Goal: Task Accomplishment & Management: Manage account settings

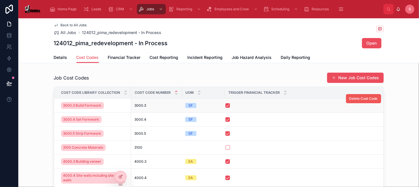
click at [366, 99] on span "Delete Cost Code" at bounding box center [363, 99] width 28 height 5
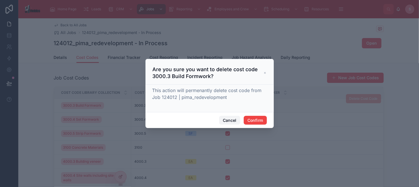
click at [233, 118] on button "Cancel" at bounding box center [229, 120] width 21 height 9
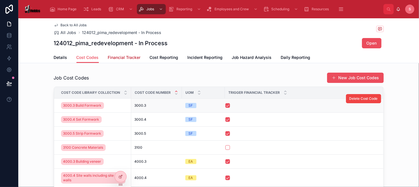
click at [113, 56] on span "Financial Tracker" at bounding box center [124, 58] width 33 height 6
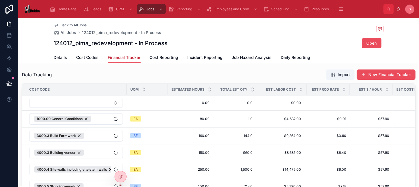
scroll to position [86, 0]
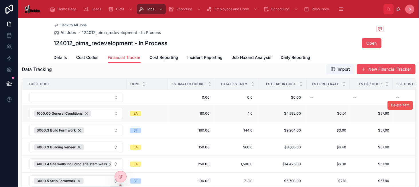
click at [388, 102] on button "Delete Item" at bounding box center [400, 105] width 25 height 9
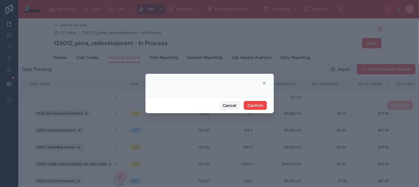
click at [234, 105] on button "Cancel" at bounding box center [229, 105] width 21 height 9
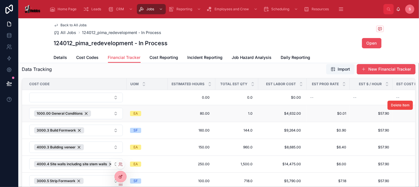
click at [120, 178] on icon at bounding box center [120, 177] width 5 height 5
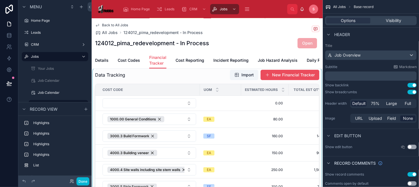
click at [202, 83] on div at bounding box center [207, 147] width 231 height 160
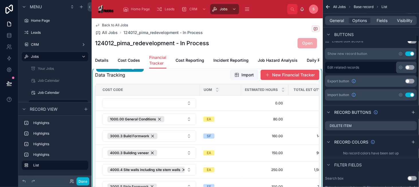
scroll to position [200, 0]
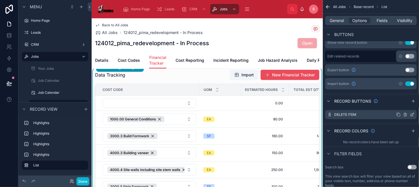
click at [411, 114] on icon "scrollable content" at bounding box center [412, 115] width 5 height 5
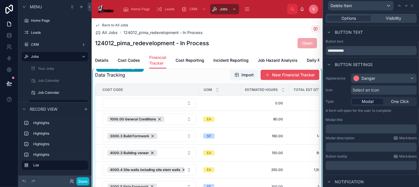
click at [360, 127] on p "﻿" at bounding box center [372, 129] width 88 height 6
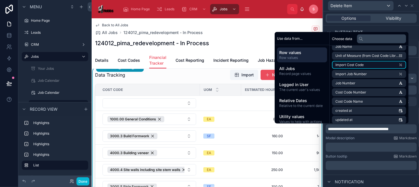
scroll to position [172, 0]
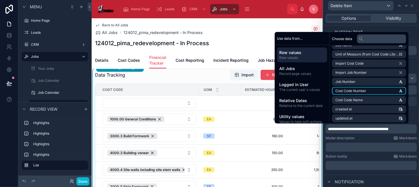
click at [375, 93] on li "Cost Code Number" at bounding box center [369, 91] width 74 height 8
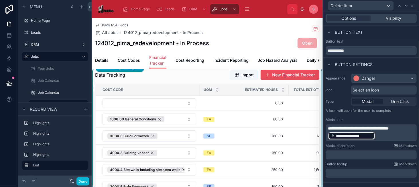
click at [375, 136] on p "**********" at bounding box center [372, 133] width 88 height 15
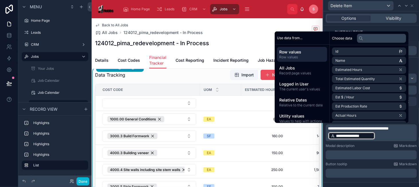
click at [384, 135] on p "**********" at bounding box center [372, 133] width 88 height 15
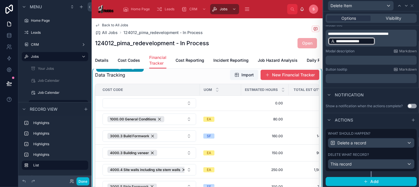
click at [403, 151] on div "What should happen? Delete a record Delete what record? This record" at bounding box center [371, 150] width 91 height 42
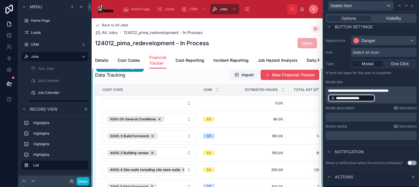
scroll to position [38, 0]
click at [387, 99] on p "**********" at bounding box center [372, 95] width 88 height 15
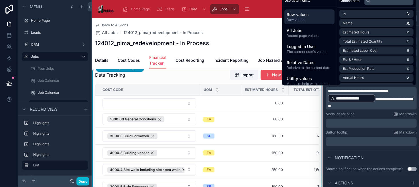
click at [368, 122] on p "﻿" at bounding box center [372, 124] width 88 height 6
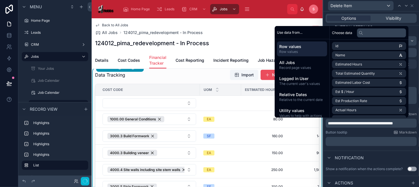
scroll to position [40, 0]
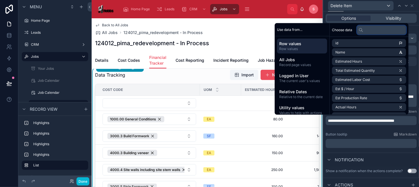
click at [373, 31] on input "text" at bounding box center [381, 29] width 49 height 9
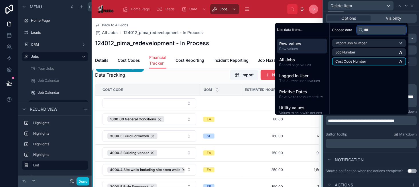
type input "***"
click at [356, 62] on span "Cost Code Number" at bounding box center [350, 61] width 31 height 5
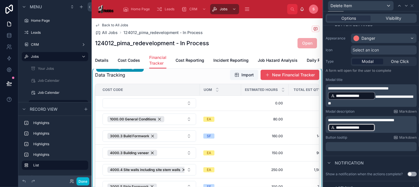
click at [398, 126] on p "**********" at bounding box center [372, 124] width 88 height 15
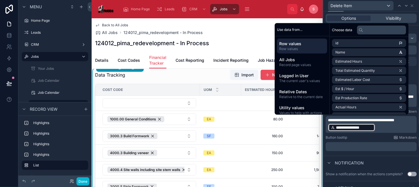
click at [334, 122] on span "**********" at bounding box center [361, 120] width 66 height 4
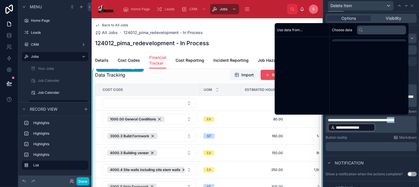
click at [334, 122] on span "**********" at bounding box center [361, 120] width 66 height 4
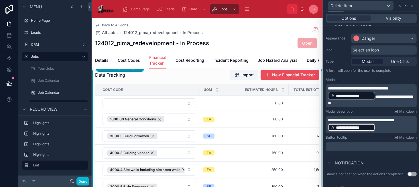
click at [386, 127] on p "**********" at bounding box center [372, 124] width 88 height 15
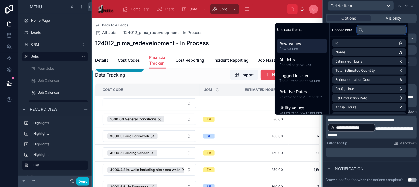
click at [379, 29] on input "text" at bounding box center [381, 29] width 49 height 9
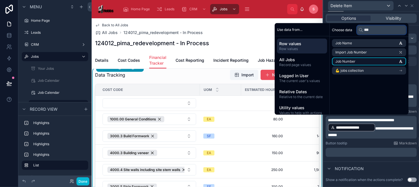
type input "***"
click at [377, 62] on li "Job Number" at bounding box center [369, 62] width 74 height 8
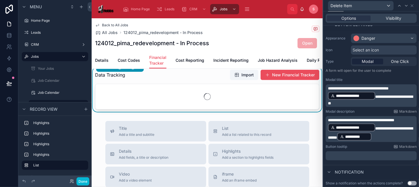
click at [403, 136] on p "**********" at bounding box center [372, 129] width 88 height 24
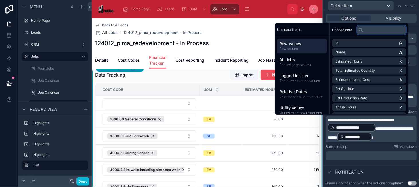
click at [368, 30] on input "text" at bounding box center [381, 29] width 49 height 9
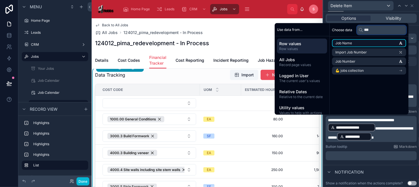
type input "***"
click at [365, 44] on li "Job Name" at bounding box center [369, 43] width 74 height 8
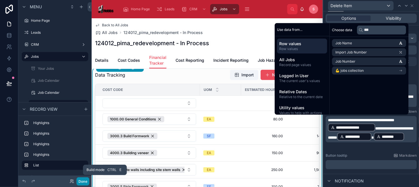
click at [78, 180] on button "Done" at bounding box center [82, 182] width 13 height 8
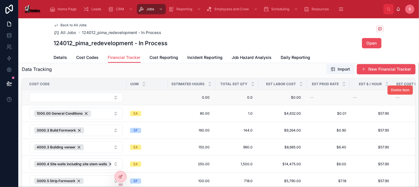
click at [391, 90] on span "Delete Item" at bounding box center [400, 90] width 19 height 5
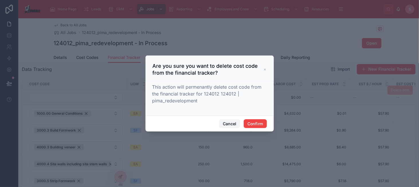
click at [239, 122] on button "Cancel" at bounding box center [229, 123] width 21 height 9
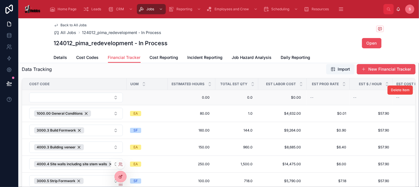
click at [119, 175] on icon at bounding box center [120, 177] width 5 height 5
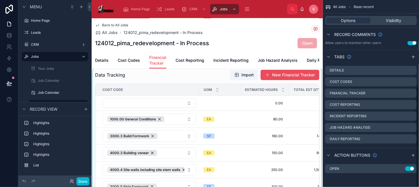
scroll to position [159, 0]
click at [184, 93] on div "Cost Code" at bounding box center [148, 89] width 104 height 9
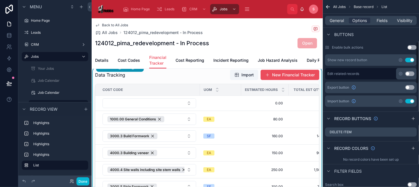
scroll to position [216, 0]
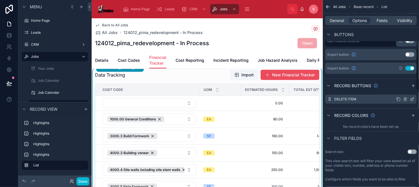
click at [412, 100] on icon "scrollable content" at bounding box center [412, 100] width 3 height 3
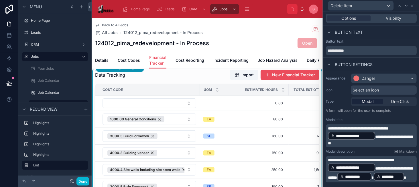
click at [369, 176] on span "**********" at bounding box center [356, 177] width 23 height 6
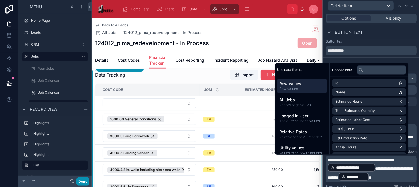
click at [81, 181] on button "Done" at bounding box center [82, 182] width 13 height 8
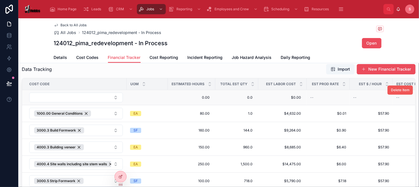
click at [396, 90] on span "Delete Item" at bounding box center [400, 90] width 19 height 5
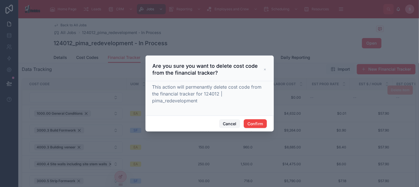
click at [234, 121] on button "Cancel" at bounding box center [229, 123] width 21 height 9
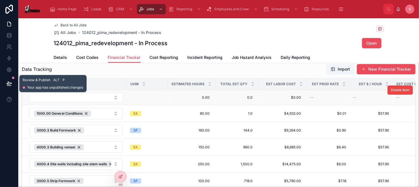
click at [8, 81] on icon at bounding box center [9, 84] width 6 height 6
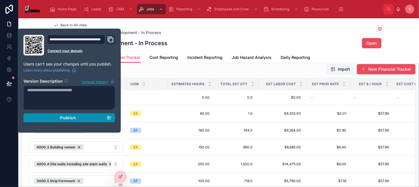
click at [101, 118] on div "Publish" at bounding box center [69, 117] width 84 height 5
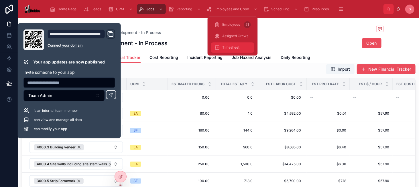
click at [237, 45] on div "Timesheet" at bounding box center [233, 47] width 36 height 9
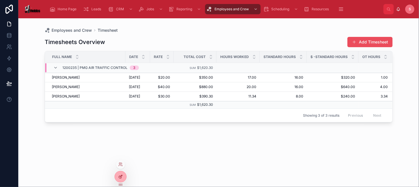
click at [121, 174] on div at bounding box center [120, 177] width 11 height 11
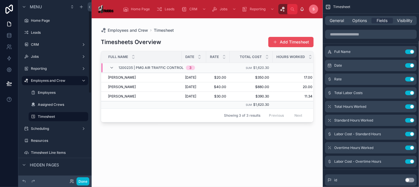
scroll to position [20, 0]
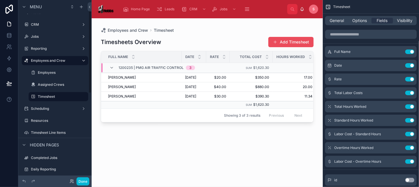
click at [182, 38] on div at bounding box center [207, 99] width 231 height 162
click at [337, 22] on span "General" at bounding box center [337, 21] width 14 height 6
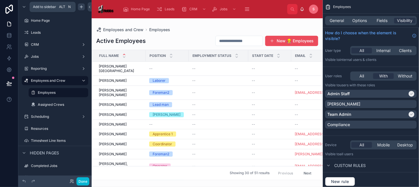
click at [82, 5] on icon "scrollable content" at bounding box center [81, 7] width 5 height 5
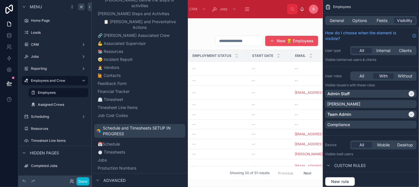
scroll to position [172, 0]
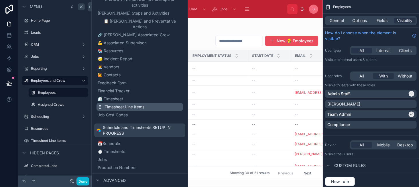
click at [138, 103] on button "Timesheet Line Items" at bounding box center [140, 107] width 86 height 8
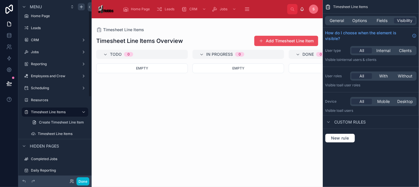
scroll to position [4, 0]
click at [67, 134] on label "Timesheet Line Items" at bounding box center [57, 135] width 39 height 5
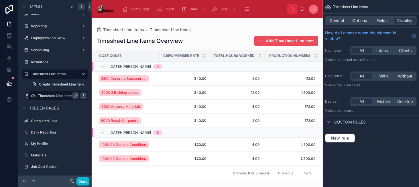
click at [84, 96] on icon "scrollable content" at bounding box center [83, 96] width 5 height 5
click at [106, 99] on span "Remove" at bounding box center [109, 100] width 15 height 6
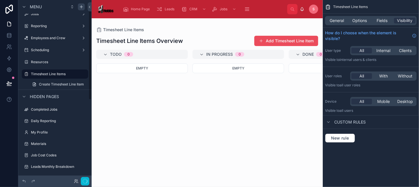
scroll to position [20, 0]
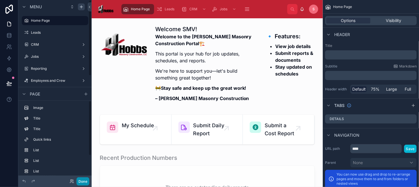
click at [82, 180] on button "Done" at bounding box center [82, 182] width 13 height 8
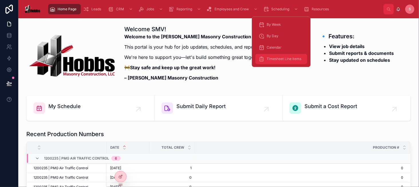
click at [284, 56] on div "Timesheet Line Items" at bounding box center [281, 58] width 45 height 9
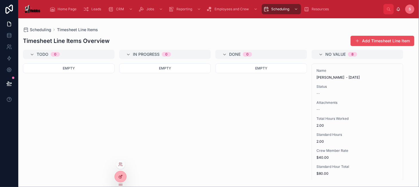
click at [115, 176] on div at bounding box center [120, 177] width 11 height 11
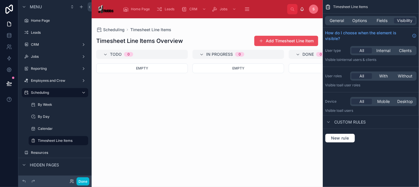
click at [122, 90] on div at bounding box center [207, 102] width 231 height 169
click at [335, 20] on span "General" at bounding box center [337, 21] width 14 height 6
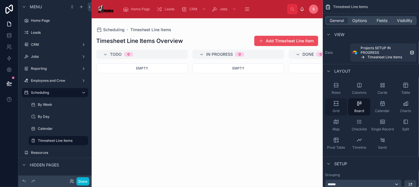
click at [339, 104] on icon "scrollable content" at bounding box center [336, 104] width 6 height 6
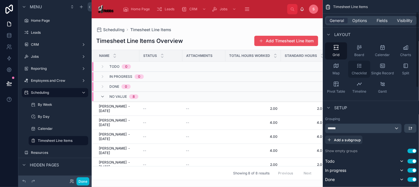
scroll to position [57, 0]
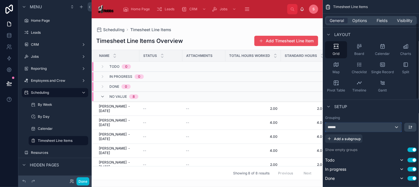
click at [348, 128] on div "******" at bounding box center [363, 127] width 76 height 9
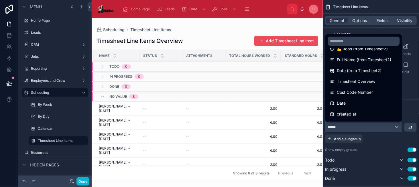
scroll to position [86, 0]
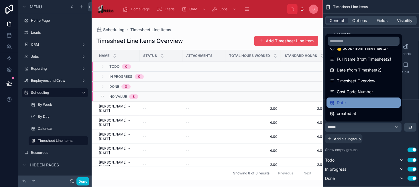
click at [348, 98] on div "Date" at bounding box center [364, 103] width 74 height 10
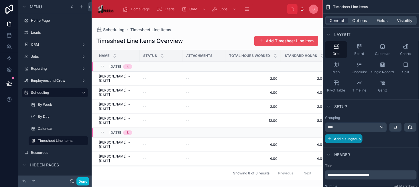
click at [346, 137] on span "Add a subgroup" at bounding box center [347, 139] width 27 height 4
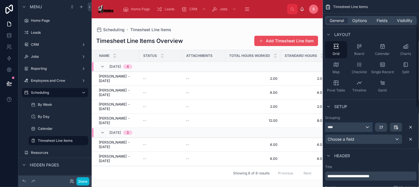
click at [343, 128] on div "****" at bounding box center [348, 127] width 47 height 9
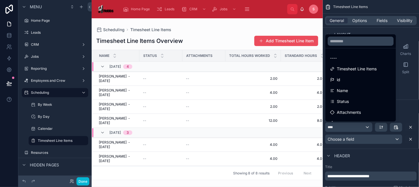
click at [344, 140] on div "scrollable content" at bounding box center [209, 93] width 419 height 187
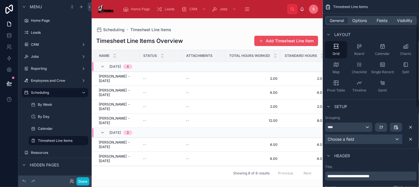
click at [346, 137] on span "Choose a field" at bounding box center [341, 139] width 27 height 5
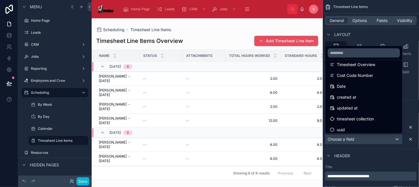
scroll to position [115, 0]
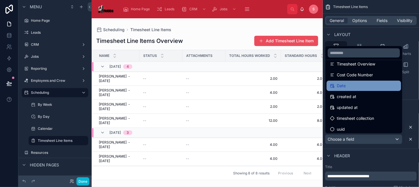
click at [350, 85] on div "Date" at bounding box center [364, 85] width 68 height 7
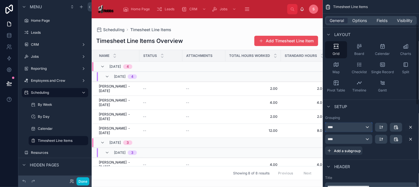
click at [349, 130] on div "****" at bounding box center [348, 127] width 47 height 9
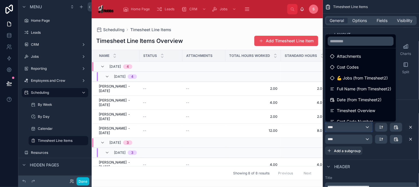
scroll to position [57, 0]
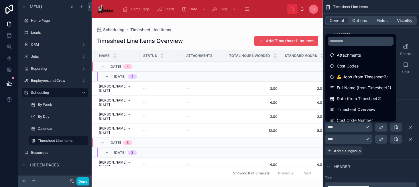
click at [349, 85] on span "Full Name (from Timesheet2)" at bounding box center [364, 87] width 54 height 7
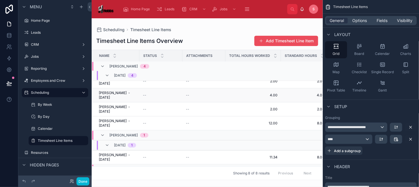
scroll to position [0, 0]
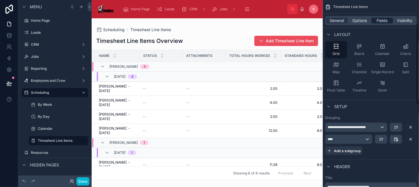
click at [381, 22] on span "Fields" at bounding box center [382, 21] width 11 height 6
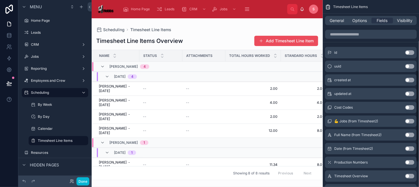
scroll to position [143, 0]
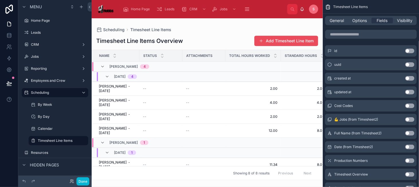
click at [408, 107] on button "Use setting" at bounding box center [409, 106] width 9 height 5
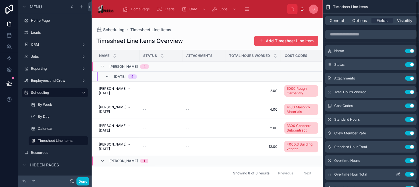
scroll to position [0, 0]
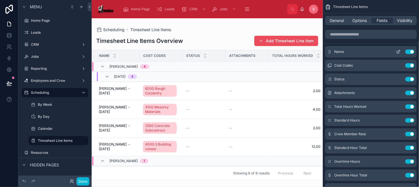
click at [412, 50] on button "Use setting" at bounding box center [409, 52] width 9 height 5
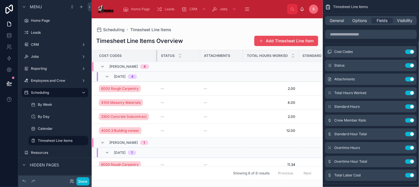
drag, startPoint x: 134, startPoint y: 56, endPoint x: 156, endPoint y: 57, distance: 22.3
click at [156, 57] on div at bounding box center [157, 55] width 2 height 11
click at [398, 52] on icon "scrollable content" at bounding box center [399, 51] width 2 height 2
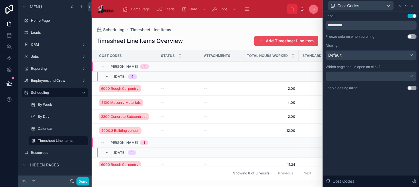
click at [410, 38] on button "Use setting" at bounding box center [412, 36] width 9 height 5
click at [414, 5] on icon at bounding box center [412, 5] width 5 height 5
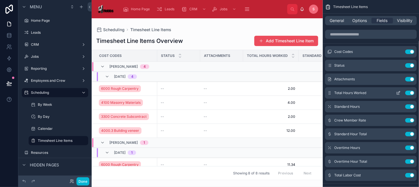
click at [399, 93] on icon "scrollable content" at bounding box center [398, 93] width 5 height 5
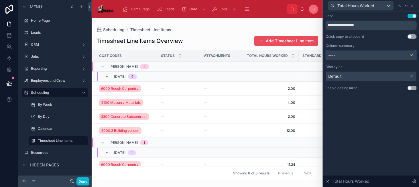
click at [365, 56] on div "----" at bounding box center [371, 55] width 91 height 9
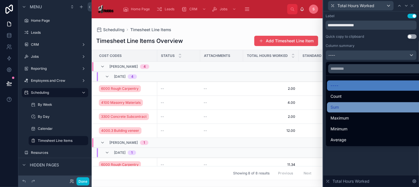
click at [367, 104] on div "Sum" at bounding box center [378, 107] width 95 height 7
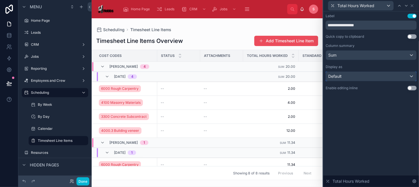
click at [371, 76] on div "Default" at bounding box center [371, 76] width 91 height 9
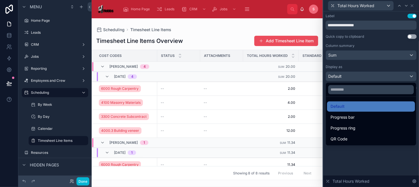
click at [375, 62] on div at bounding box center [371, 93] width 96 height 187
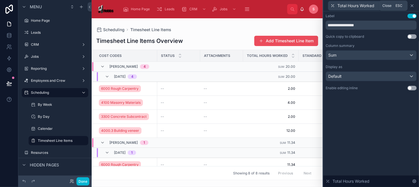
click at [412, 7] on icon at bounding box center [412, 5] width 5 height 5
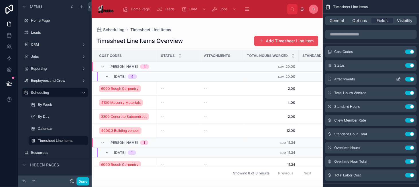
click at [408, 80] on button "Use setting" at bounding box center [409, 79] width 9 height 5
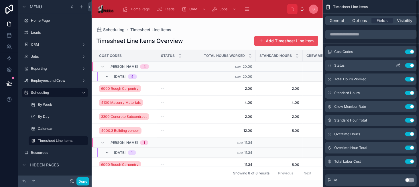
click at [411, 66] on button "Use setting" at bounding box center [409, 65] width 9 height 5
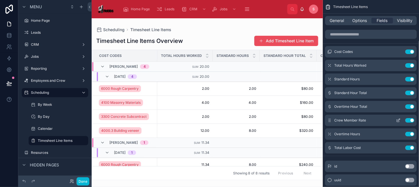
click at [408, 120] on button "Use setting" at bounding box center [409, 120] width 9 height 5
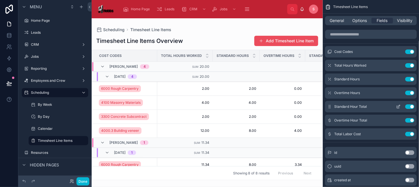
click at [408, 108] on button "Use setting" at bounding box center [409, 107] width 9 height 5
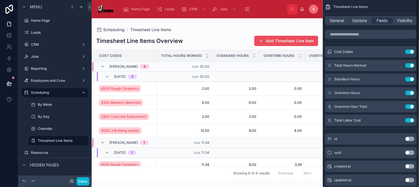
click at [408, 108] on button "Use setting" at bounding box center [409, 107] width 9 height 5
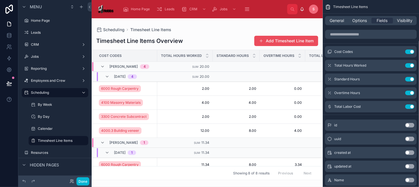
click at [408, 108] on button "Use setting" at bounding box center [409, 107] width 9 height 5
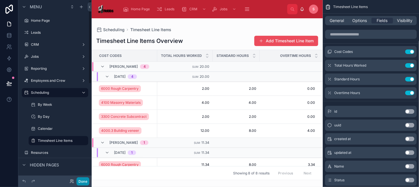
click at [87, 179] on button "Done" at bounding box center [82, 182] width 13 height 8
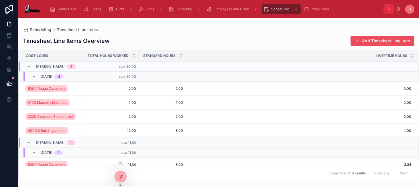
click at [122, 178] on icon at bounding box center [120, 177] width 5 height 5
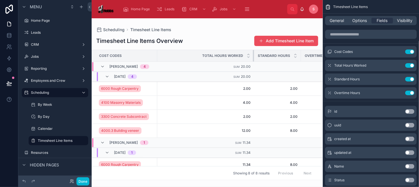
drag, startPoint x: 214, startPoint y: 53, endPoint x: 268, endPoint y: 53, distance: 53.8
click at [268, 53] on tr "Cost Codes Total Hours Worked Standard Hours Overtime Hours" at bounding box center [218, 56] width 253 height 12
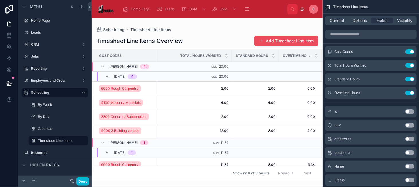
click at [279, 54] on th "Overtime Hours" at bounding box center [300, 56] width 43 height 12
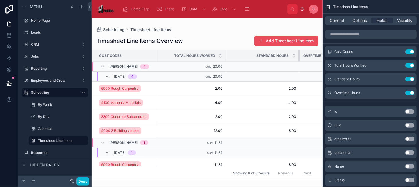
drag, startPoint x: 274, startPoint y: 55, endPoint x: 304, endPoint y: 54, distance: 30.7
click at [304, 54] on tr "Cost Codes Total Hours Worked Standard Hours Overtime Hours" at bounding box center [203, 56] width 279 height 12
click at [87, 180] on button "Done" at bounding box center [82, 182] width 13 height 8
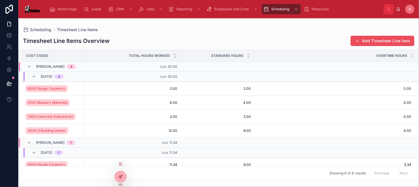
click at [122, 176] on icon at bounding box center [121, 176] width 1 height 1
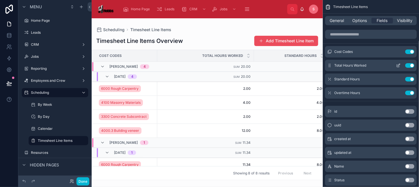
click at [397, 67] on icon "scrollable content" at bounding box center [398, 65] width 5 height 5
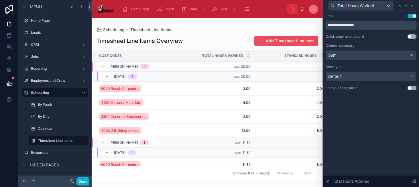
click at [415, 88] on button "Use setting" at bounding box center [412, 88] width 9 height 5
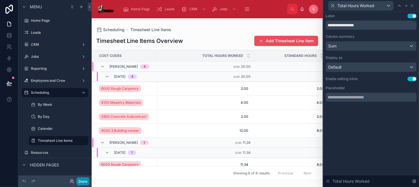
click at [83, 184] on button "Done" at bounding box center [82, 182] width 13 height 8
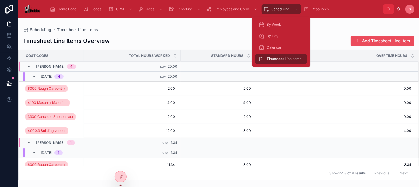
click at [280, 10] on span "Scheduling" at bounding box center [281, 9] width 18 height 5
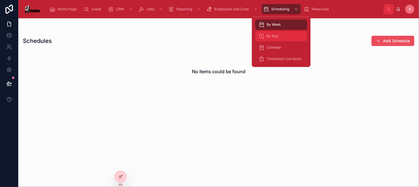
click at [280, 37] on div "By Day" at bounding box center [281, 36] width 45 height 9
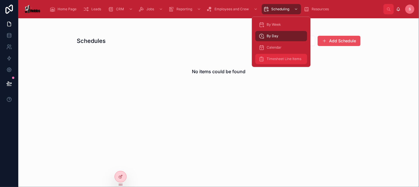
click at [292, 55] on div "Timesheet Line Items" at bounding box center [281, 58] width 45 height 9
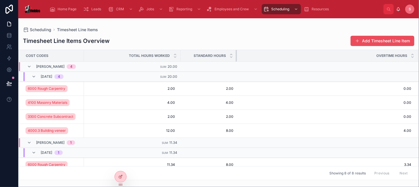
drag, startPoint x: 255, startPoint y: 57, endPoint x: 238, endPoint y: 56, distance: 17.5
click at [237, 56] on th "Standard Hours" at bounding box center [209, 56] width 56 height 12
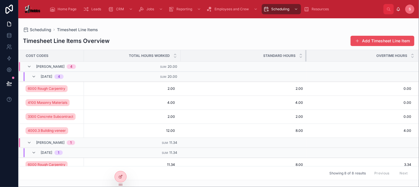
drag, startPoint x: 239, startPoint y: 57, endPoint x: 308, endPoint y: 60, distance: 69.6
click at [308, 60] on div at bounding box center [306, 55] width 2 height 11
click at [121, 175] on icon at bounding box center [120, 177] width 5 height 5
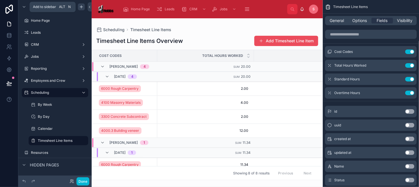
click at [79, 9] on icon "scrollable content" at bounding box center [81, 7] width 5 height 5
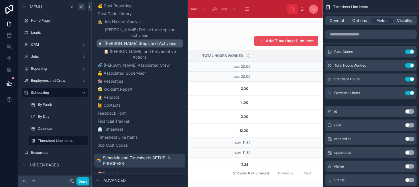
scroll to position [143, 0]
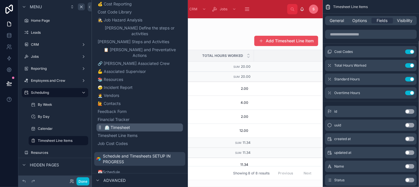
click at [133, 124] on button "⏲️ Timesheet" at bounding box center [140, 128] width 86 height 8
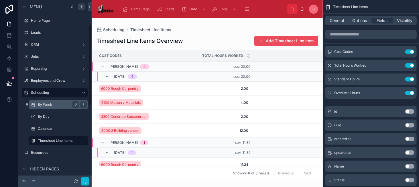
scroll to position [57, 0]
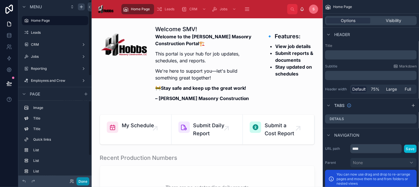
click at [84, 182] on button "Done" at bounding box center [82, 182] width 13 height 8
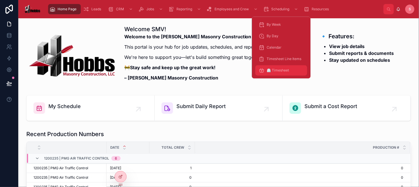
click at [289, 68] on span "⏲️ Timesheet" at bounding box center [278, 70] width 22 height 5
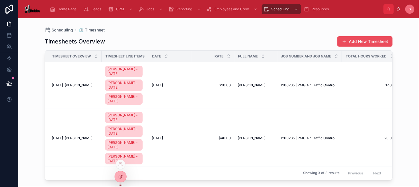
click at [121, 178] on icon at bounding box center [120, 177] width 5 height 5
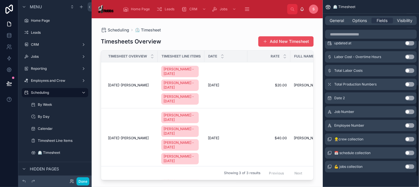
scroll to position [193, 0]
click at [410, 97] on button "Use setting" at bounding box center [409, 97] width 9 height 5
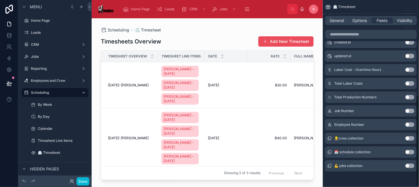
click at [410, 112] on button "Use setting" at bounding box center [409, 111] width 9 height 5
click at [410, 125] on button "Use setting" at bounding box center [409, 125] width 9 height 5
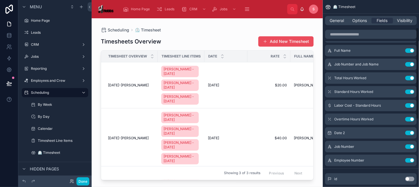
scroll to position [57, 0]
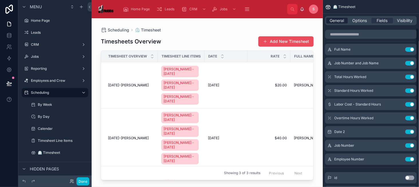
click at [336, 21] on span "General" at bounding box center [337, 21] width 14 height 6
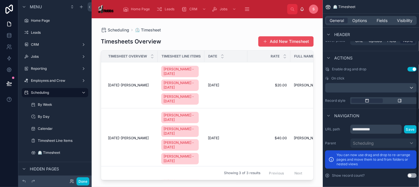
scroll to position [225, 0]
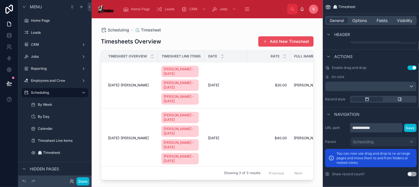
click at [360, 128] on input "**********" at bounding box center [376, 127] width 52 height 9
type input "*********"
click at [406, 129] on button "Save" at bounding box center [410, 128] width 13 height 8
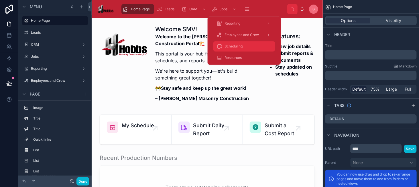
click at [247, 46] on div "Scheduling" at bounding box center [244, 46] width 55 height 9
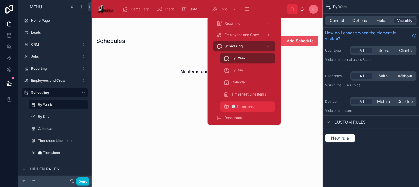
click at [246, 108] on span "⏲️ Timesheet" at bounding box center [243, 106] width 22 height 5
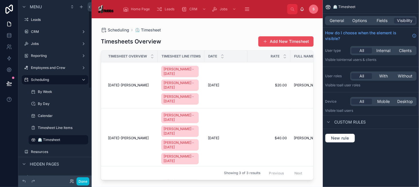
scroll to position [29, 0]
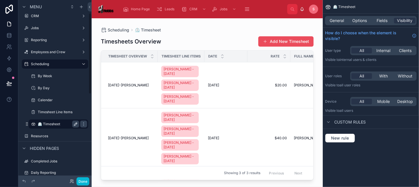
click at [74, 124] on icon "scrollable content" at bounding box center [75, 124] width 5 height 5
click at [47, 123] on input "**********" at bounding box center [54, 124] width 32 height 7
type input "*********"
click at [31, 126] on icon "scrollable content" at bounding box center [33, 124] width 5 height 5
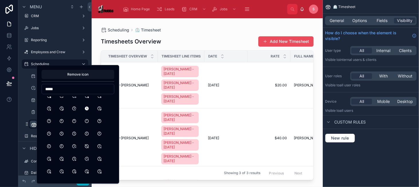
scroll to position [17, 0]
type input "*****"
click at [48, 122] on button "ClockHour1" at bounding box center [49, 122] width 10 height 10
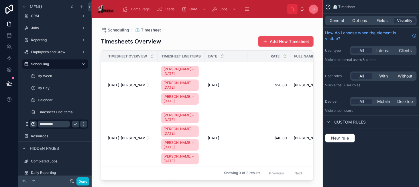
click at [183, 42] on div at bounding box center [207, 99] width 231 height 162
click at [76, 124] on icon "scrollable content" at bounding box center [75, 124] width 5 height 5
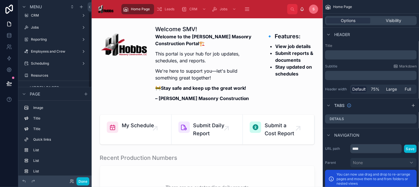
scroll to position [29, 0]
click at [55, 63] on label "Scheduling" at bounding box center [54, 64] width 46 height 5
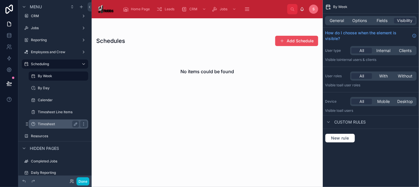
click at [61, 124] on label "Timesheet" at bounding box center [57, 124] width 39 height 5
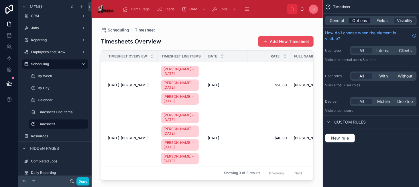
click at [357, 19] on span "Options" at bounding box center [359, 21] width 15 height 6
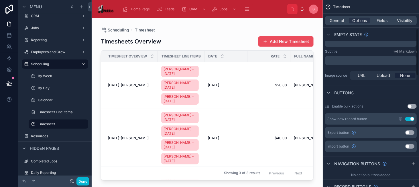
scroll to position [143, 0]
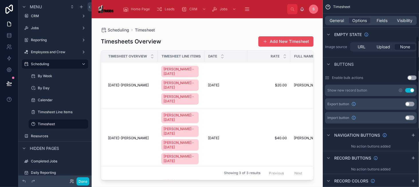
click at [408, 117] on button "Use setting" at bounding box center [409, 118] width 9 height 5
click at [400, 117] on icon "scrollable content" at bounding box center [400, 118] width 5 height 5
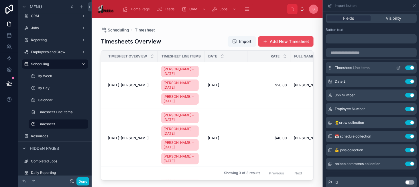
click at [405, 68] on button "Use setting" at bounding box center [409, 68] width 9 height 5
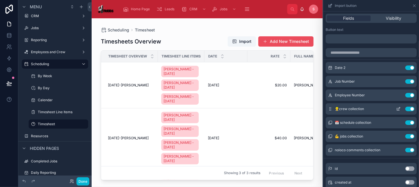
click at [405, 108] on button "Use setting" at bounding box center [409, 109] width 9 height 5
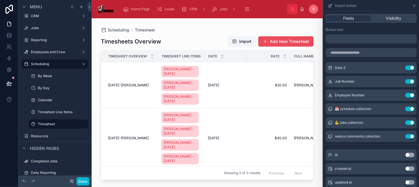
click at [405, 108] on button "Use setting" at bounding box center [409, 109] width 9 height 5
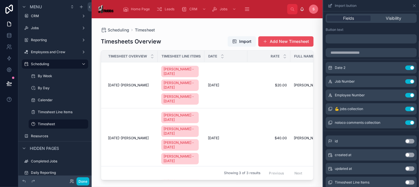
click at [405, 108] on button "Use setting" at bounding box center [409, 109] width 9 height 5
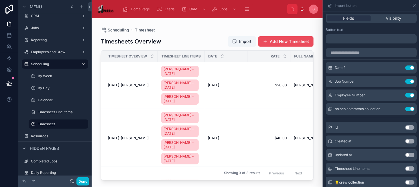
click at [405, 108] on button "Use setting" at bounding box center [409, 109] width 9 height 5
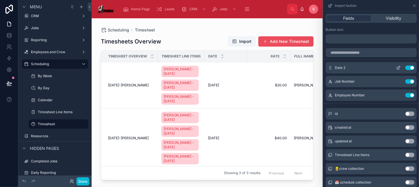
click at [396, 66] on icon at bounding box center [398, 68] width 5 height 5
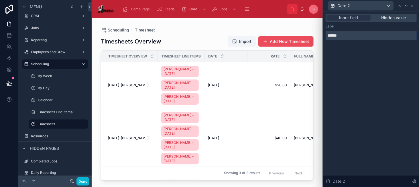
click at [343, 33] on input "******" at bounding box center [371, 35] width 91 height 9
type input "****"
click at [357, 48] on div "Input field Hidden value Label ****" at bounding box center [371, 32] width 96 height 42
click at [414, 4] on icon at bounding box center [412, 5] width 5 height 5
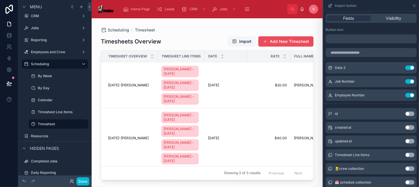
click at [239, 43] on span "Import" at bounding box center [245, 42] width 12 height 6
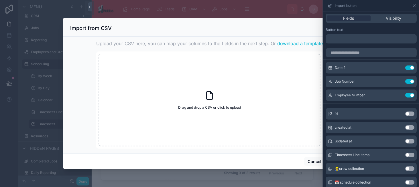
click at [286, 45] on span "download a template" at bounding box center [300, 43] width 46 height 7
click at [414, 5] on icon at bounding box center [414, 6] width 2 height 2
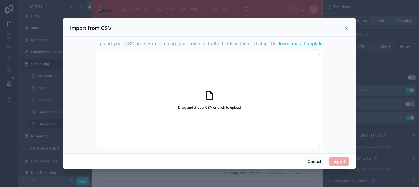
click at [346, 28] on icon at bounding box center [346, 28] width 2 height 2
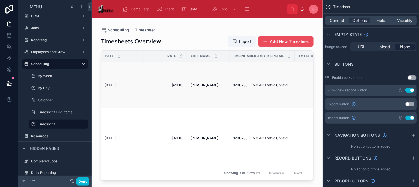
scroll to position [0, 0]
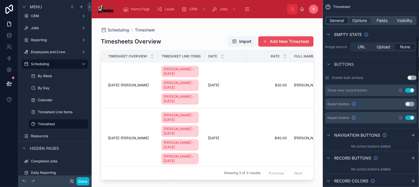
click at [339, 23] on span "General" at bounding box center [337, 21] width 14 height 6
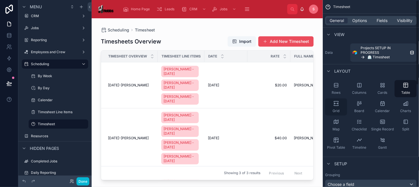
click at [341, 108] on div "Grid" at bounding box center [336, 107] width 22 height 17
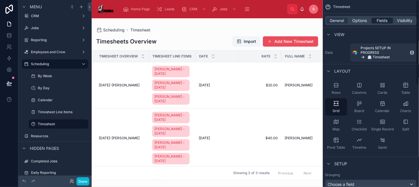
click at [382, 23] on span "Fields" at bounding box center [382, 21] width 11 height 6
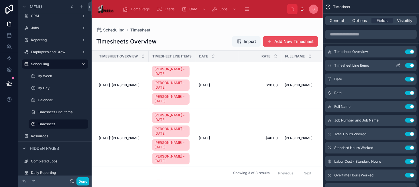
click at [407, 65] on button "Use setting" at bounding box center [409, 65] width 9 height 5
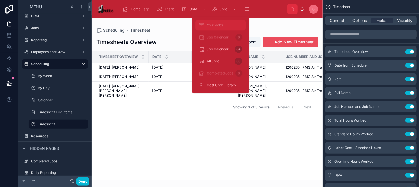
click at [227, 29] on div "Your Jobs 30" at bounding box center [221, 25] width 44 height 9
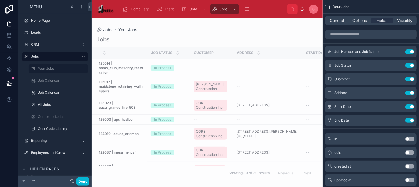
click at [124, 70] on div at bounding box center [207, 102] width 231 height 169
click at [121, 68] on strong "125014 | sams_club_masonry_restoration" at bounding box center [121, 67] width 44 height 13
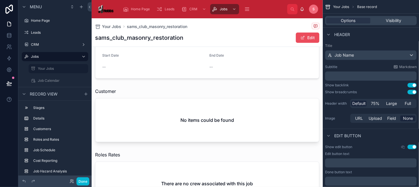
scroll to position [115, 0]
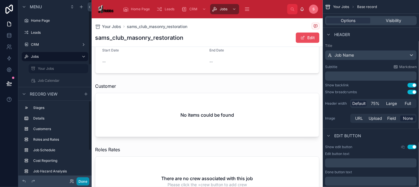
click at [79, 182] on button "Done" at bounding box center [82, 182] width 13 height 8
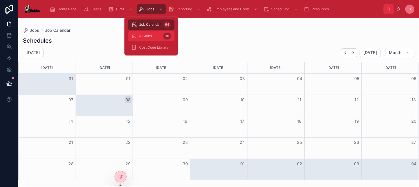
click at [153, 34] on div "All Jobs 30" at bounding box center [151, 36] width 40 height 9
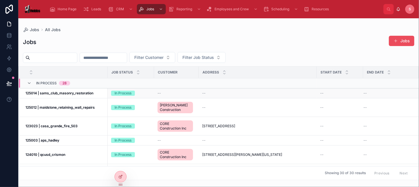
click at [64, 92] on strong "125014 | sams_club_masonry_restoration" at bounding box center [59, 93] width 68 height 4
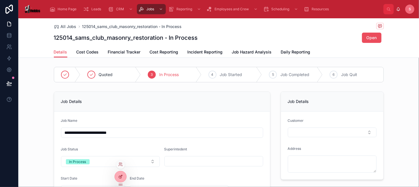
click at [118, 181] on div at bounding box center [120, 177] width 11 height 11
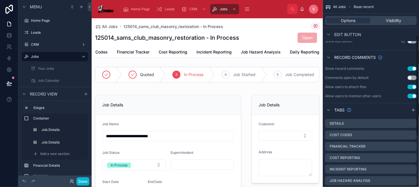
scroll to position [143, 0]
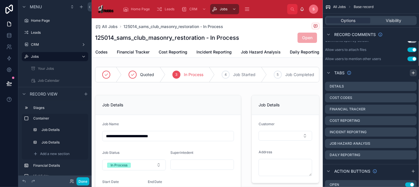
click at [411, 74] on div "scrollable content" at bounding box center [413, 73] width 7 height 7
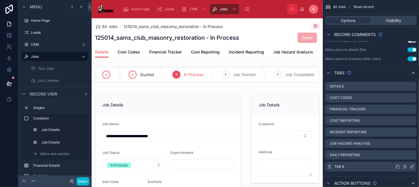
click at [413, 166] on icon "scrollable content" at bounding box center [413, 166] width 1 height 1
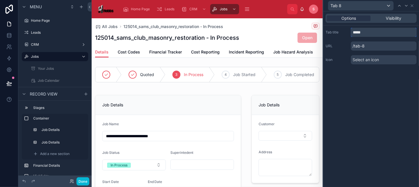
click at [361, 30] on input "*****" at bounding box center [384, 32] width 66 height 9
type input "****"
click at [355, 72] on div "Options Visibility Tab title **** URL /crew Icon Select an icon" at bounding box center [371, 99] width 96 height 176
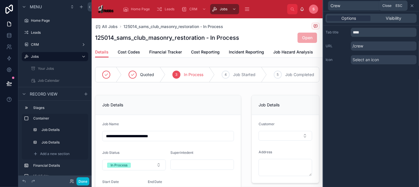
click at [414, 6] on icon at bounding box center [412, 5] width 5 height 5
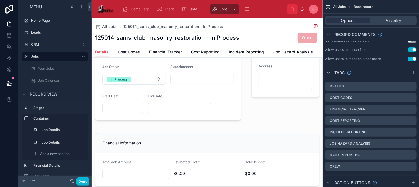
scroll to position [0, 54]
click at [309, 53] on span "Crew" at bounding box center [314, 52] width 10 height 6
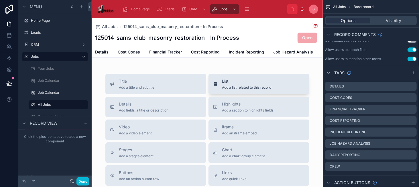
click at [217, 88] on div "List Add a list related to this record" at bounding box center [259, 83] width 92 height 11
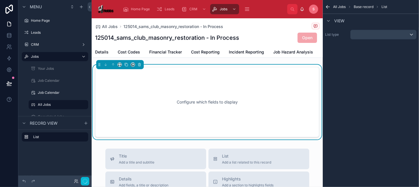
scroll to position [3, 0]
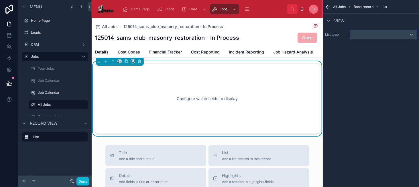
click at [377, 37] on div "scrollable content" at bounding box center [384, 34] width 66 height 9
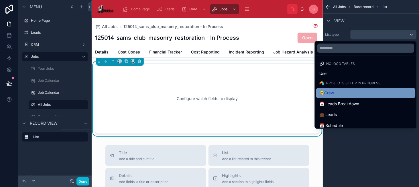
click at [380, 97] on div "👷‍♂️Crew" at bounding box center [365, 93] width 99 height 10
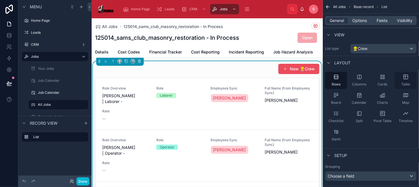
click at [404, 78] on icon "scrollable content" at bounding box center [406, 77] width 6 height 6
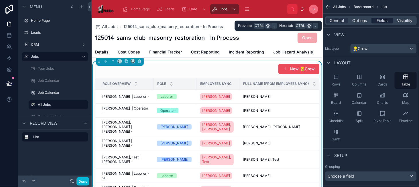
click at [384, 22] on span "Fields" at bounding box center [382, 21] width 11 height 6
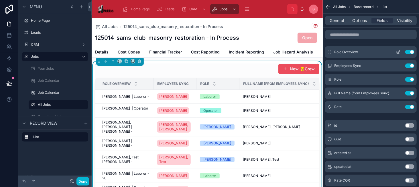
click at [408, 53] on button "Use setting" at bounding box center [409, 52] width 9 height 5
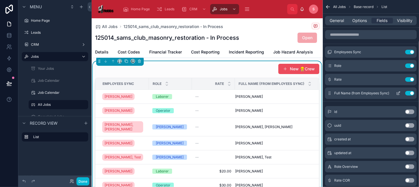
click at [407, 91] on button "Use setting" at bounding box center [409, 93] width 9 height 5
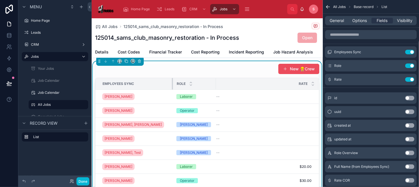
drag, startPoint x: 148, startPoint y: 88, endPoint x: 172, endPoint y: 88, distance: 24.1
click at [172, 88] on div at bounding box center [173, 83] width 2 height 11
click at [396, 52] on button "scrollable content" at bounding box center [398, 52] width 9 height 5
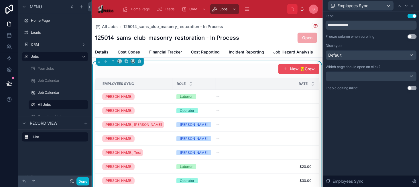
click at [411, 86] on button "Use setting" at bounding box center [412, 88] width 9 height 5
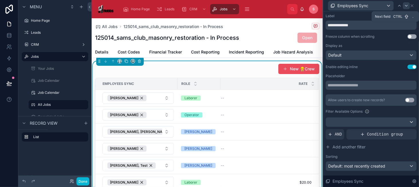
click at [404, 7] on icon at bounding box center [406, 5] width 5 height 5
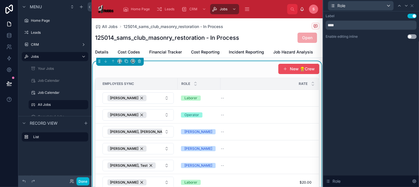
click at [410, 36] on button "Use setting" at bounding box center [412, 36] width 9 height 5
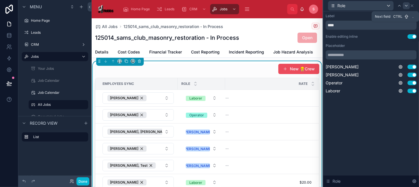
click at [406, 6] on icon at bounding box center [406, 5] width 2 height 1
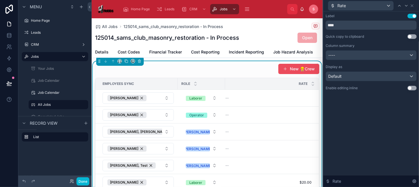
click at [410, 88] on button "Use setting" at bounding box center [412, 88] width 9 height 5
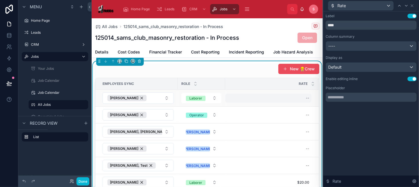
click at [265, 103] on div "--" at bounding box center [268, 98] width 86 height 9
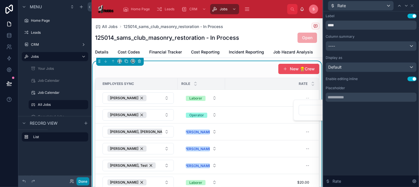
click at [82, 180] on button "Done" at bounding box center [82, 182] width 13 height 8
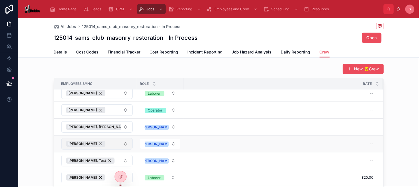
scroll to position [0, 0]
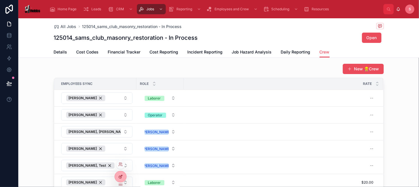
click at [119, 180] on div at bounding box center [120, 177] width 11 height 11
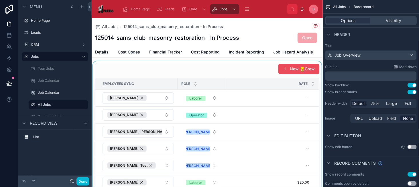
click at [253, 71] on div at bounding box center [207, 141] width 231 height 160
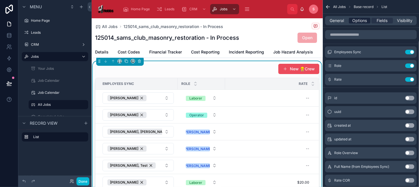
click at [356, 23] on span "Options" at bounding box center [359, 21] width 15 height 6
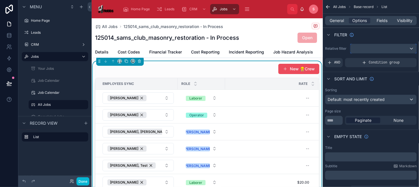
click at [365, 48] on div "scrollable content" at bounding box center [384, 48] width 66 height 9
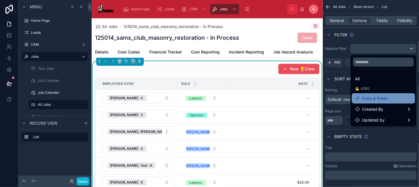
click at [376, 96] on span "Roles & Rates" at bounding box center [374, 98] width 25 height 7
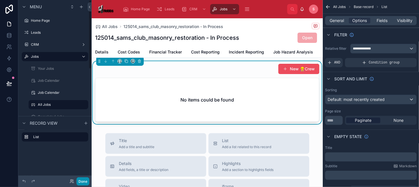
click at [83, 182] on button "Done" at bounding box center [82, 182] width 13 height 8
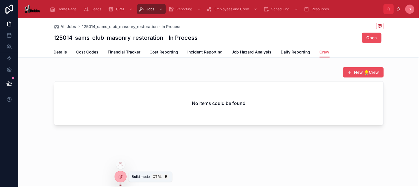
click at [119, 176] on icon at bounding box center [120, 177] width 3 height 3
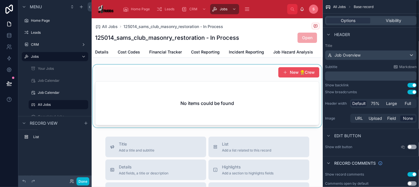
click at [245, 85] on div at bounding box center [207, 96] width 231 height 63
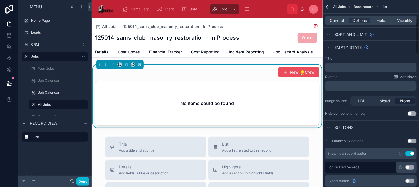
scroll to position [115, 0]
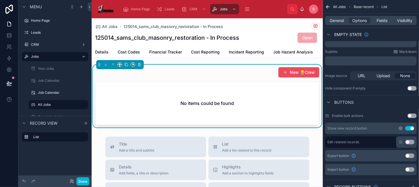
click at [400, 128] on icon "scrollable content" at bounding box center [400, 128] width 5 height 5
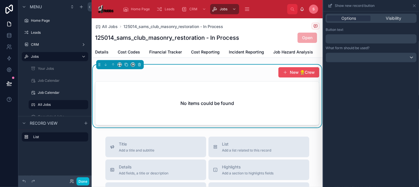
click at [347, 36] on p "﻿" at bounding box center [372, 39] width 88 height 7
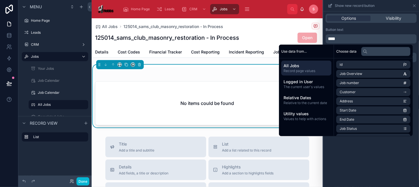
click at [363, 30] on div "Button text" at bounding box center [371, 29] width 91 height 5
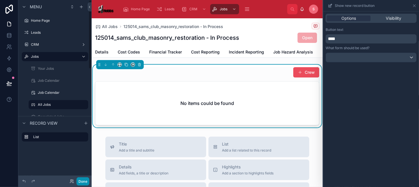
click at [78, 183] on button "Done" at bounding box center [82, 182] width 13 height 8
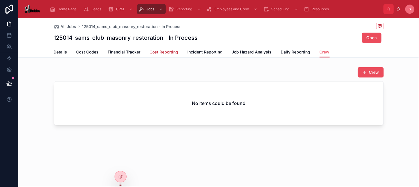
click at [165, 52] on span "Cost Reporting" at bounding box center [164, 52] width 29 height 6
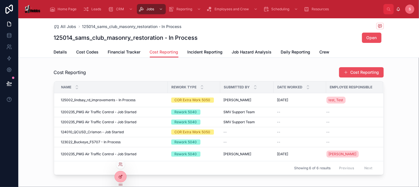
click at [122, 177] on icon at bounding box center [120, 177] width 5 height 5
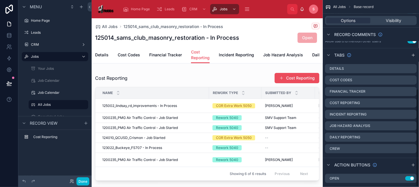
scroll to position [170, 0]
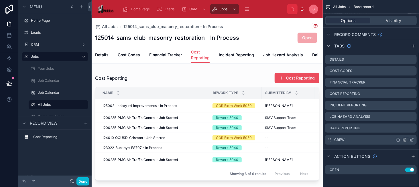
click at [327, 139] on div "Crew" at bounding box center [371, 140] width 92 height 10
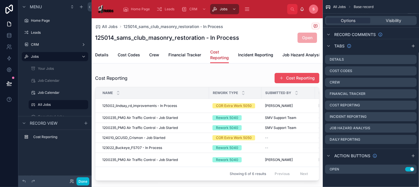
click at [224, 57] on span "Cost Reporting" at bounding box center [219, 54] width 19 height 11
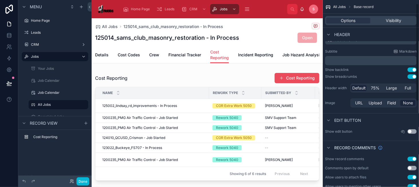
scroll to position [0, 0]
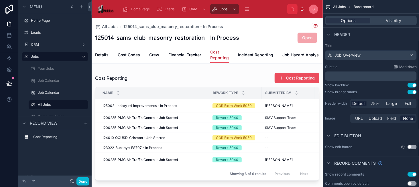
click at [220, 59] on span "Cost Reporting" at bounding box center [219, 54] width 19 height 11
click at [353, 20] on span "Options" at bounding box center [348, 21] width 15 height 6
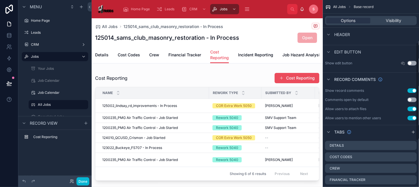
scroll to position [86, 0]
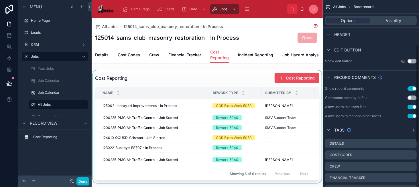
click at [195, 81] on div at bounding box center [207, 126] width 231 height 113
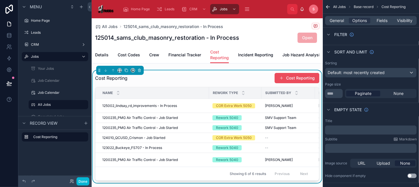
scroll to position [29, 0]
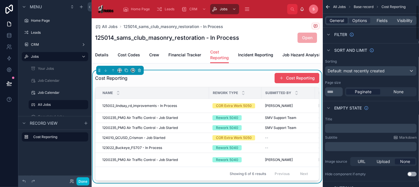
click at [339, 23] on span "General" at bounding box center [337, 21] width 14 height 6
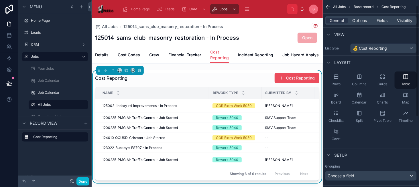
scroll to position [0, 0]
click at [245, 37] on div "125014_sams_club_masonry_restoration - In Process Open" at bounding box center [207, 37] width 224 height 11
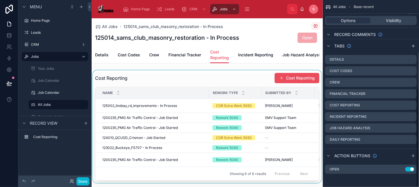
scroll to position [170, 0]
click at [412, 47] on icon "scrollable content" at bounding box center [413, 46] width 5 height 5
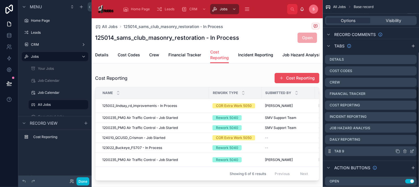
click at [413, 150] on icon "scrollable content" at bounding box center [412, 151] width 5 height 5
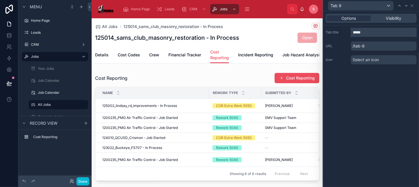
click at [361, 33] on input "*****" at bounding box center [384, 32] width 66 height 9
type input "**********"
click at [361, 78] on div "**********" at bounding box center [371, 99] width 96 height 176
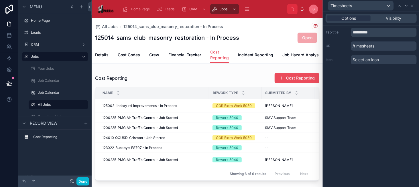
scroll to position [0, 76]
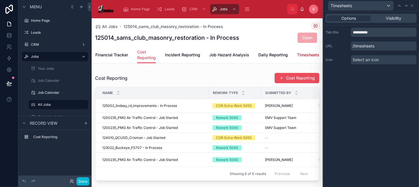
click at [305, 54] on span "Timesheets" at bounding box center [308, 55] width 22 height 6
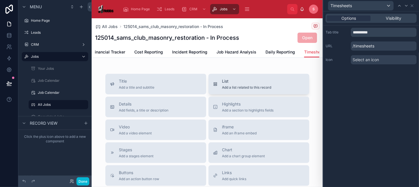
click at [275, 90] on div "List Add a list related to this record" at bounding box center [259, 83] width 92 height 11
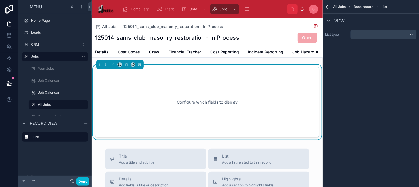
scroll to position [3, 0]
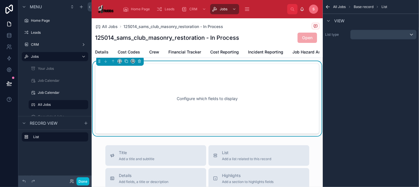
click at [350, 34] on div "List type" at bounding box center [371, 35] width 92 height 10
click at [352, 34] on div "scrollable content" at bounding box center [384, 34] width 66 height 9
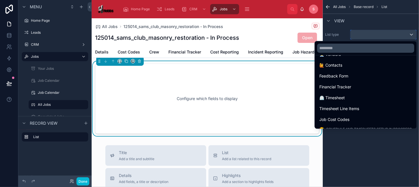
scroll to position [258, 0]
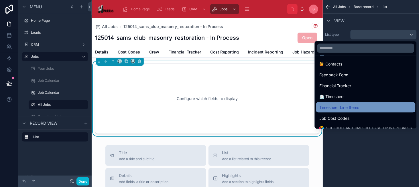
click at [386, 107] on div "Timesheet Line Items" at bounding box center [366, 107] width 93 height 7
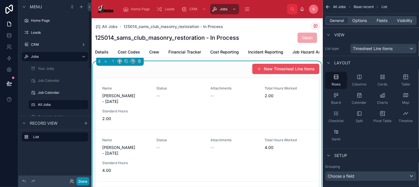
click at [79, 180] on button "Done" at bounding box center [82, 182] width 13 height 8
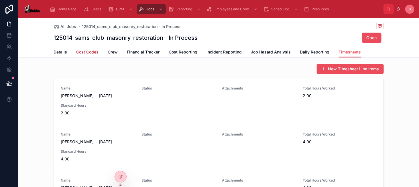
click at [88, 54] on span "Cost Codes" at bounding box center [87, 52] width 22 height 6
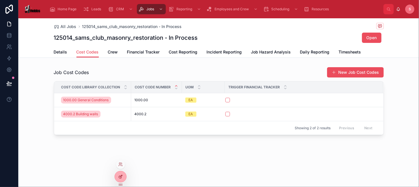
click at [122, 178] on icon at bounding box center [120, 177] width 5 height 5
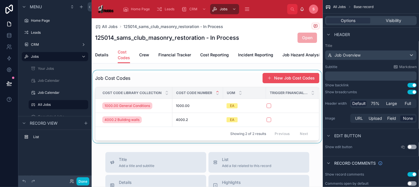
click at [247, 84] on div at bounding box center [207, 106] width 231 height 73
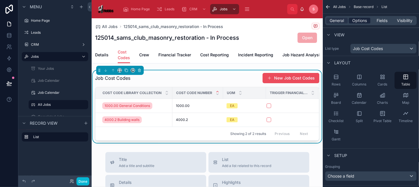
click at [354, 23] on span "Options" at bounding box center [359, 21] width 15 height 6
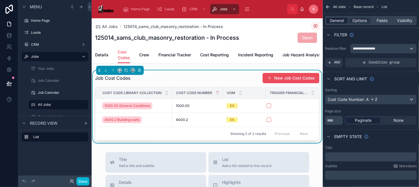
click at [341, 22] on span "General" at bounding box center [337, 21] width 14 height 6
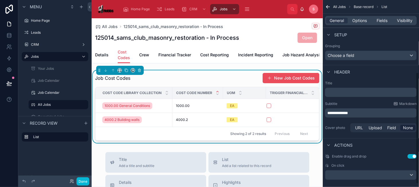
scroll to position [126, 0]
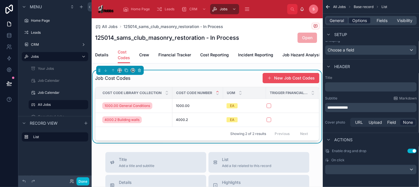
click at [361, 23] on span "Options" at bounding box center [359, 21] width 15 height 6
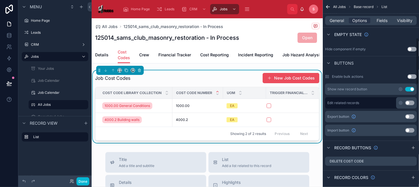
scroll to position [155, 0]
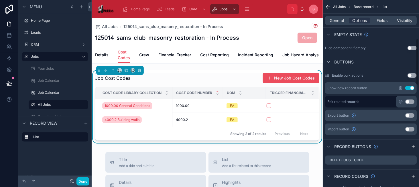
click at [401, 88] on icon "scrollable content" at bounding box center [400, 88] width 1 height 1
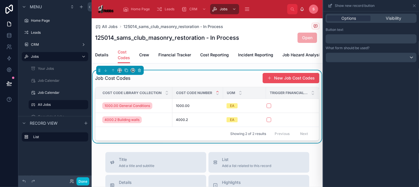
click at [364, 36] on p "﻿" at bounding box center [372, 39] width 88 height 7
click at [84, 182] on button "Done" at bounding box center [82, 182] width 13 height 8
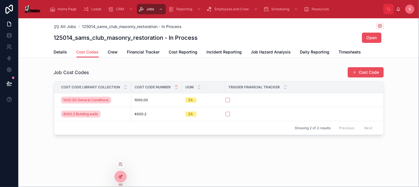
click at [118, 172] on div at bounding box center [120, 177] width 11 height 11
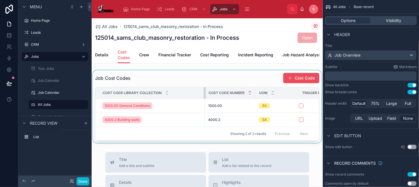
drag, startPoint x: 172, startPoint y: 99, endPoint x: 219, endPoint y: 97, distance: 47.3
click at [219, 97] on tr "Cost code library collection Cost Code Number UOM Trigger Financial Tracker" at bounding box center [218, 93] width 247 height 12
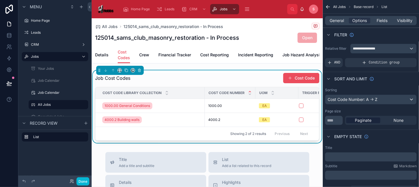
click at [253, 96] on div "Cost Code Number" at bounding box center [230, 93] width 50 height 11
drag, startPoint x: 255, startPoint y: 96, endPoint x: 288, endPoint y: 96, distance: 33.2
click at [288, 96] on tr "Cost code library collection Cost Code Number UOM Trigger Financial Tracker" at bounding box center [231, 93] width 272 height 12
click at [81, 182] on button "Done" at bounding box center [82, 182] width 13 height 8
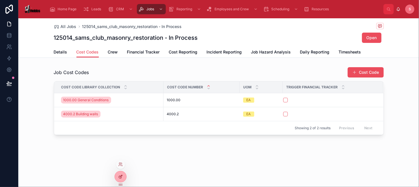
click at [125, 175] on div at bounding box center [120, 177] width 11 height 11
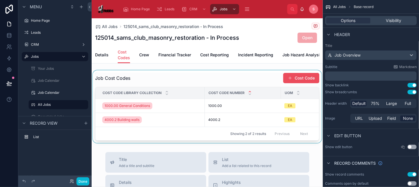
click at [245, 83] on div at bounding box center [207, 106] width 231 height 73
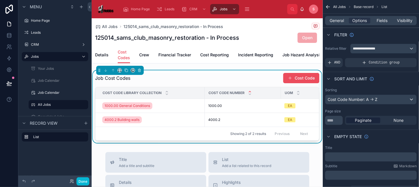
scroll to position [0, 52]
drag, startPoint x: 270, startPoint y: 96, endPoint x: 308, endPoint y: 97, distance: 37.5
click at [308, 97] on div at bounding box center [309, 92] width 2 height 11
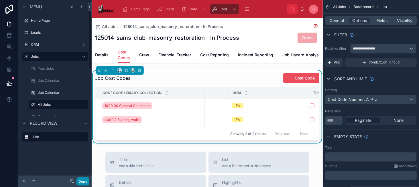
click at [83, 182] on button "Done" at bounding box center [82, 182] width 13 height 8
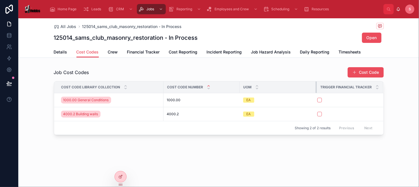
drag, startPoint x: 319, startPoint y: 84, endPoint x: 316, endPoint y: 81, distance: 4.5
click at [316, 82] on div at bounding box center [317, 87] width 2 height 11
click at [343, 54] on span "Timesheets" at bounding box center [350, 52] width 22 height 6
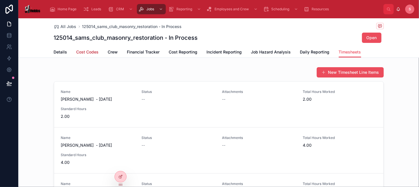
click at [82, 50] on span "Cost Codes" at bounding box center [87, 52] width 22 height 6
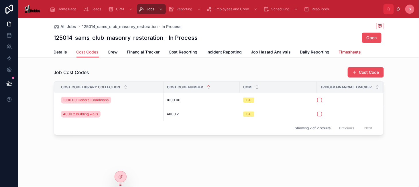
click at [349, 50] on span "Timesheets" at bounding box center [350, 52] width 22 height 6
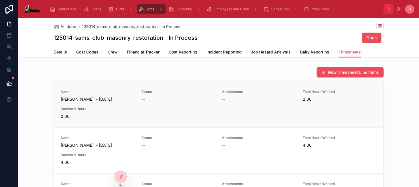
click at [86, 106] on div "Name [PERSON_NAME] - [DATE] Status -- Attachments -- Total Hours Worked 2.00 St…" at bounding box center [219, 105] width 316 height 30
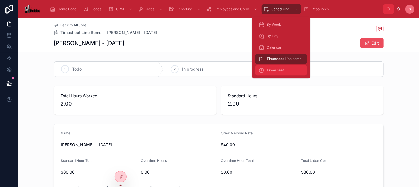
click at [292, 72] on div "Timesheet" at bounding box center [281, 70] width 45 height 9
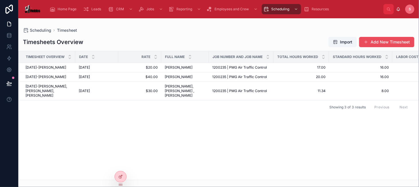
click at [166, 107] on div "Showing 3 of 3 results Previous Next" at bounding box center [219, 107] width 400 height 14
click at [338, 43] on span "Import" at bounding box center [342, 42] width 19 height 6
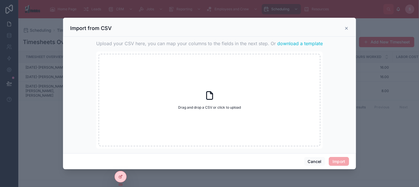
click at [346, 25] on div "Import from CSV" at bounding box center [209, 28] width 279 height 7
click at [346, 27] on icon at bounding box center [346, 28] width 5 height 5
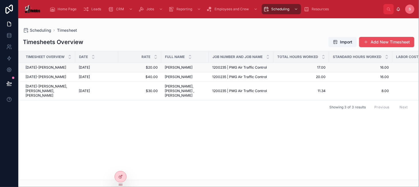
click at [140, 69] on span "$20.00" at bounding box center [140, 67] width 36 height 5
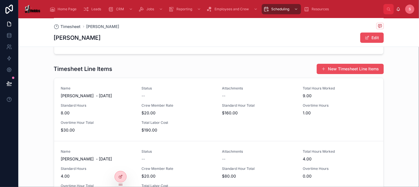
scroll to position [143, 0]
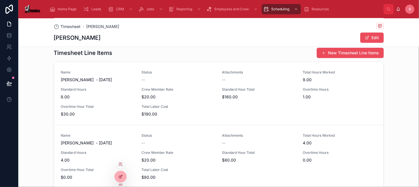
click at [118, 174] on div at bounding box center [120, 177] width 11 height 11
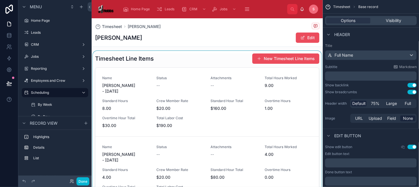
click at [159, 58] on div at bounding box center [207, 131] width 231 height 160
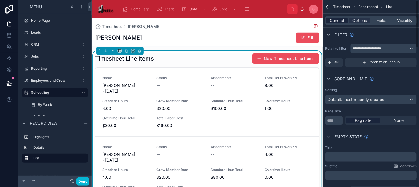
click at [341, 21] on span "General" at bounding box center [337, 21] width 14 height 6
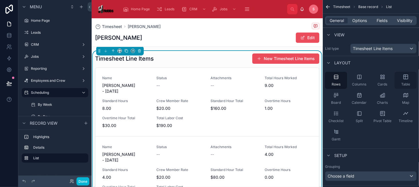
click at [403, 79] on div "Table" at bounding box center [406, 80] width 22 height 17
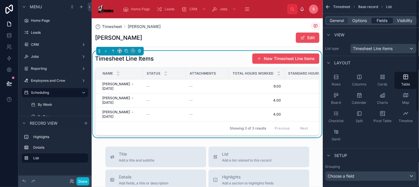
click at [380, 20] on span "Fields" at bounding box center [382, 21] width 11 height 6
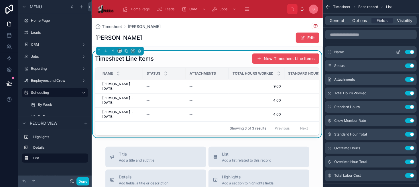
click at [408, 52] on button "Use setting" at bounding box center [409, 52] width 9 height 5
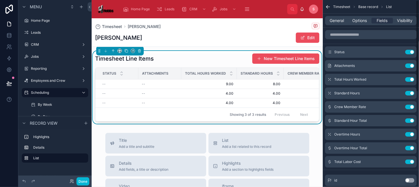
click at [408, 52] on button "Use setting" at bounding box center [409, 52] width 9 height 5
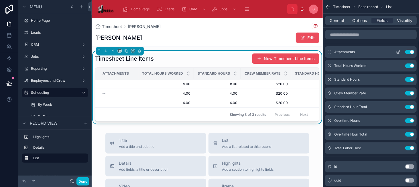
click at [409, 51] on button "Use setting" at bounding box center [409, 52] width 9 height 5
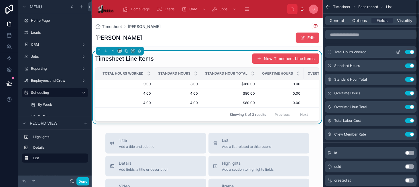
click at [398, 51] on icon "scrollable content" at bounding box center [398, 52] width 5 height 5
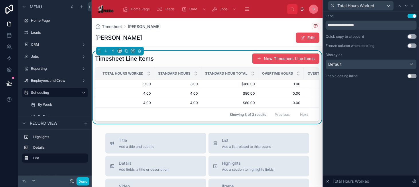
click at [411, 44] on button "Use setting" at bounding box center [412, 46] width 9 height 5
click at [410, 76] on button "Use setting" at bounding box center [412, 76] width 9 height 5
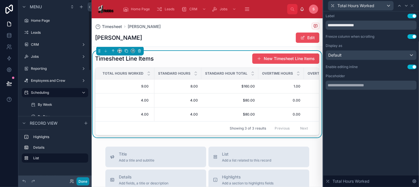
click at [78, 182] on button "Done" at bounding box center [82, 182] width 13 height 8
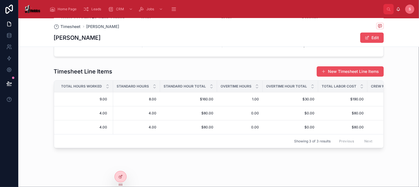
scroll to position [127, 0]
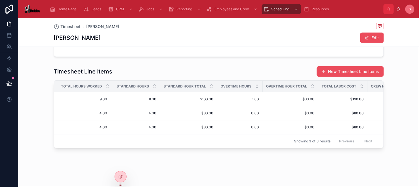
click at [80, 99] on div "9.00 9.00" at bounding box center [85, 99] width 49 height 9
click at [150, 67] on div "Timesheet Line Items New Timesheet Line Items" at bounding box center [219, 71] width 330 height 11
click at [120, 178] on icon at bounding box center [120, 177] width 3 height 3
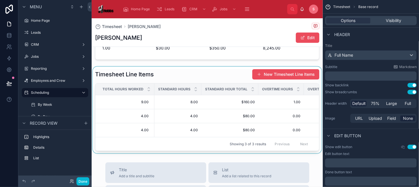
click at [222, 71] on div at bounding box center [207, 110] width 231 height 87
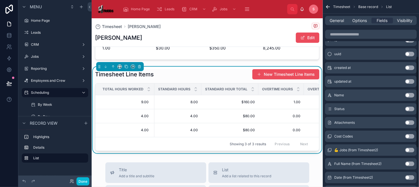
scroll to position [115, 0]
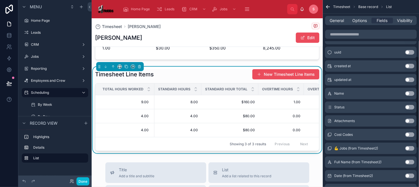
click at [408, 134] on button "Use setting" at bounding box center [409, 135] width 9 height 5
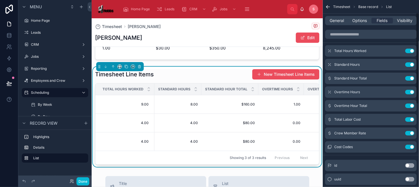
scroll to position [0, 0]
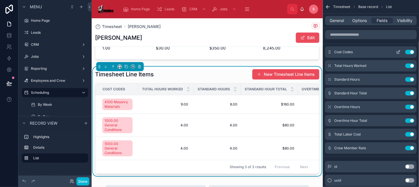
click at [397, 52] on icon "scrollable content" at bounding box center [398, 52] width 5 height 5
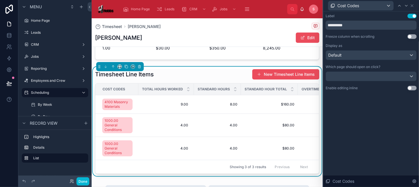
click at [410, 36] on button "Use setting" at bounding box center [412, 36] width 9 height 5
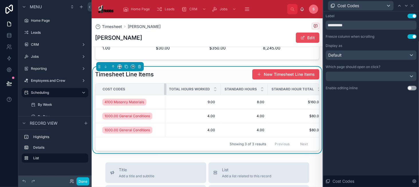
drag, startPoint x: 138, startPoint y: 92, endPoint x: 165, endPoint y: 94, distance: 27.0
click at [165, 94] on div at bounding box center [165, 89] width 2 height 11
click at [87, 181] on button "Done" at bounding box center [82, 182] width 13 height 8
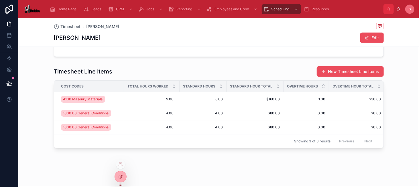
click at [120, 178] on icon at bounding box center [120, 177] width 3 height 3
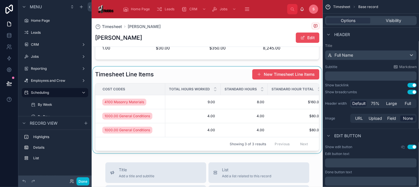
click at [196, 79] on div at bounding box center [207, 110] width 231 height 87
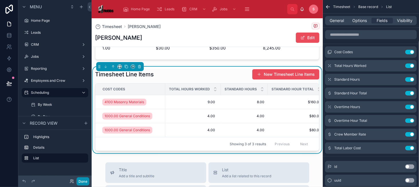
click at [81, 181] on button "Done" at bounding box center [82, 182] width 13 height 8
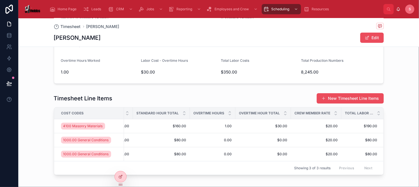
scroll to position [99, 0]
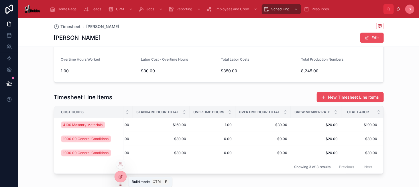
click at [119, 175] on icon at bounding box center [120, 177] width 5 height 5
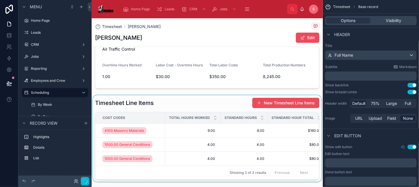
click at [172, 107] on div at bounding box center [207, 138] width 231 height 87
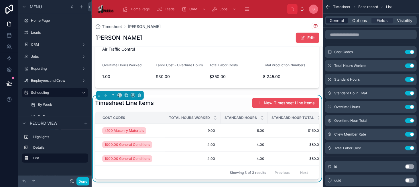
click at [337, 22] on span "General" at bounding box center [337, 21] width 14 height 6
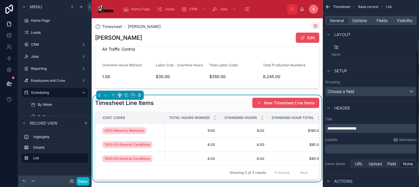
scroll to position [86, 0]
click at [359, 21] on span "Options" at bounding box center [359, 21] width 15 height 6
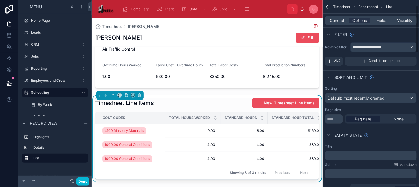
scroll to position [0, 0]
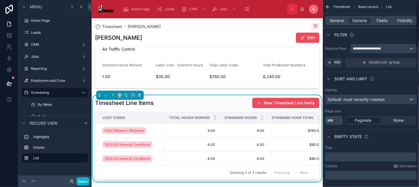
click at [356, 100] on span "Default: most recently created" at bounding box center [356, 99] width 57 height 5
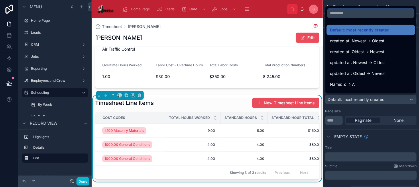
click at [361, 14] on input "text" at bounding box center [371, 13] width 86 height 9
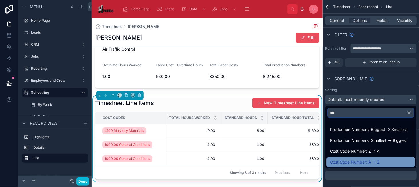
type input "***"
click at [380, 162] on div "Cost Code Number: A -> Z" at bounding box center [371, 162] width 82 height 7
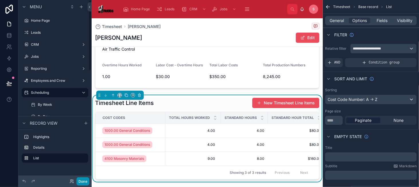
click at [84, 178] on button "Done" at bounding box center [82, 182] width 13 height 8
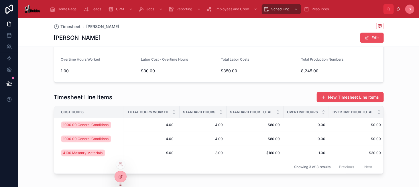
click at [117, 176] on div at bounding box center [120, 177] width 11 height 11
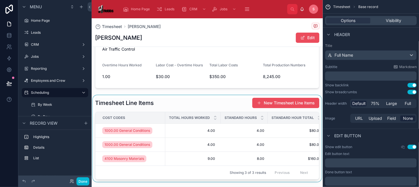
click at [193, 97] on div at bounding box center [207, 138] width 231 height 87
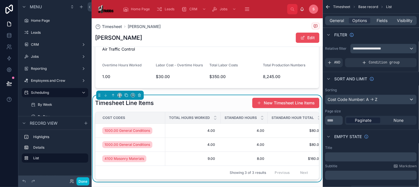
click at [78, 186] on div "Done" at bounding box center [54, 181] width 73 height 11
click at [121, 95] on icon at bounding box center [119, 94] width 3 height 1
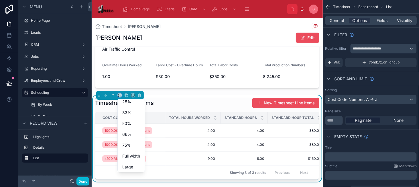
scroll to position [15, 0]
click at [129, 154] on span "Full width" at bounding box center [131, 155] width 18 height 7
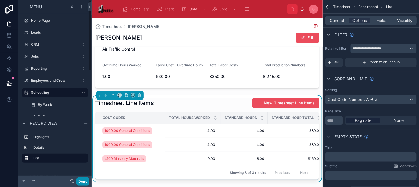
click at [80, 179] on button "Done" at bounding box center [82, 182] width 13 height 8
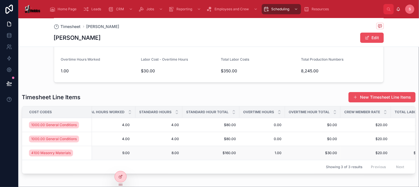
scroll to position [0, 0]
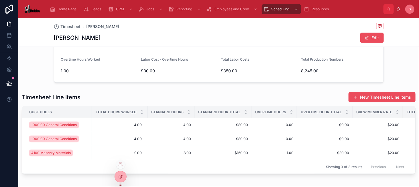
click at [118, 179] on icon at bounding box center [120, 177] width 5 height 5
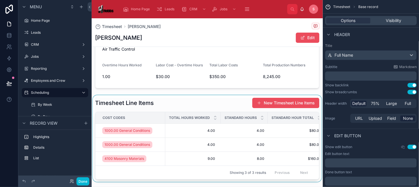
click at [215, 109] on div at bounding box center [207, 138] width 231 height 87
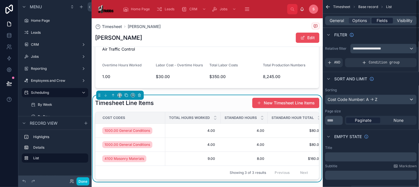
click at [380, 20] on span "Fields" at bounding box center [382, 21] width 11 height 6
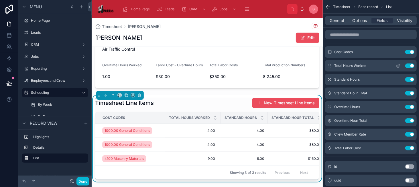
click at [401, 66] on button "scrollable content" at bounding box center [398, 66] width 9 height 5
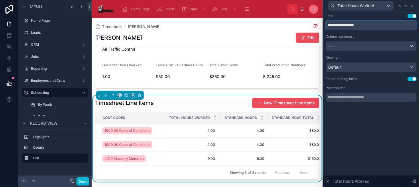
drag, startPoint x: 349, startPoint y: 26, endPoint x: 374, endPoint y: 25, distance: 24.4
click at [374, 25] on input "**********" at bounding box center [371, 25] width 91 height 9
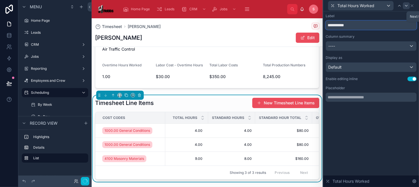
type input "**********"
click at [406, 5] on icon at bounding box center [406, 5] width 5 height 5
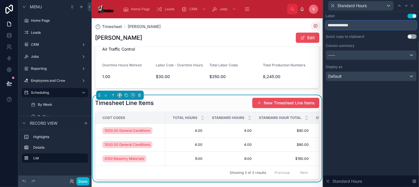
click at [340, 25] on input "**********" at bounding box center [371, 25] width 91 height 9
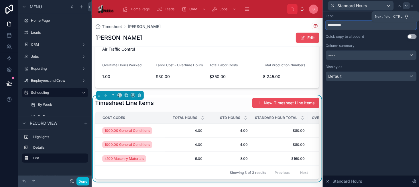
type input "*********"
click at [408, 8] on div at bounding box center [406, 5] width 7 height 7
click at [354, 23] on input "**********" at bounding box center [371, 25] width 91 height 9
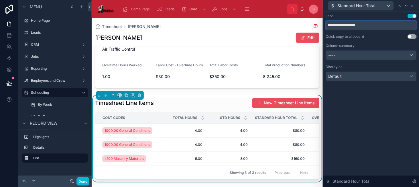
click at [335, 23] on input "**********" at bounding box center [371, 25] width 91 height 9
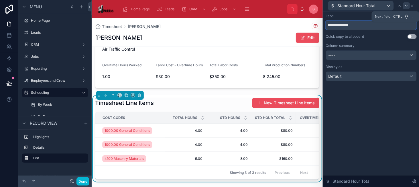
type input "**********"
click at [405, 5] on icon at bounding box center [406, 5] width 5 height 5
click at [339, 25] on input "**********" at bounding box center [371, 25] width 91 height 9
type input "********"
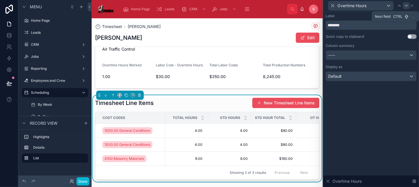
click at [407, 8] on icon at bounding box center [406, 5] width 5 height 5
click at [334, 27] on input "**********" at bounding box center [371, 25] width 91 height 9
type input "**********"
click at [408, 5] on icon at bounding box center [406, 5] width 5 height 5
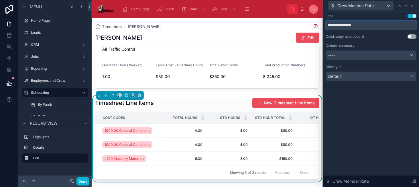
click at [345, 26] on input "**********" at bounding box center [371, 25] width 91 height 9
click at [339, 27] on input "****" at bounding box center [371, 25] width 91 height 9
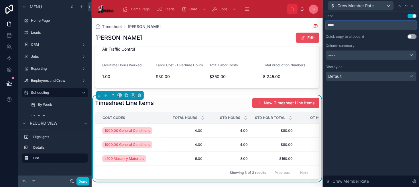
click at [339, 27] on input "****" at bounding box center [371, 25] width 91 height 9
type input "****"
click at [406, 6] on icon at bounding box center [406, 5] width 5 height 5
click at [368, 27] on input "**********" at bounding box center [371, 25] width 91 height 9
click at [339, 27] on input "**********" at bounding box center [371, 25] width 91 height 9
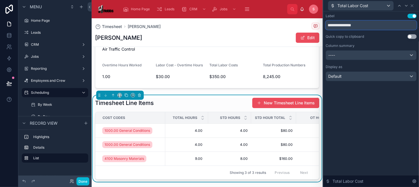
click at [339, 27] on input "**********" at bounding box center [371, 25] width 91 height 9
drag, startPoint x: 250, startPoint y: 119, endPoint x: 244, endPoint y: 119, distance: 6.3
click at [244, 119] on div at bounding box center [245, 117] width 2 height 11
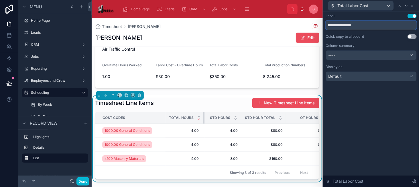
drag, startPoint x: 208, startPoint y: 117, endPoint x: 200, endPoint y: 117, distance: 7.7
click at [200, 117] on th "Total Hours" at bounding box center [184, 118] width 39 height 12
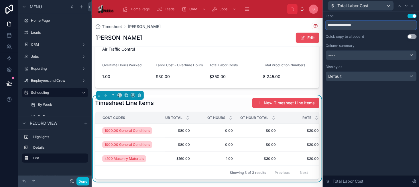
scroll to position [0, 93]
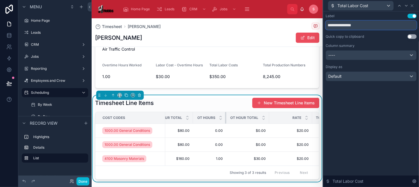
drag, startPoint x: 234, startPoint y: 118, endPoint x: 224, endPoint y: 118, distance: 9.7
click at [225, 118] on div at bounding box center [226, 117] width 2 height 11
drag, startPoint x: 268, startPoint y: 117, endPoint x: 263, endPoint y: 117, distance: 4.6
click at [263, 117] on th "OT Hour Total" at bounding box center [247, 118] width 43 height 12
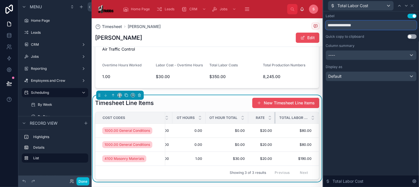
scroll to position [0, 116]
drag, startPoint x: 274, startPoint y: 119, endPoint x: 258, endPoint y: 118, distance: 15.8
click at [258, 118] on th "Rate" at bounding box center [261, 118] width 27 height 12
click at [274, 115] on div at bounding box center [275, 117] width 2 height 11
click at [82, 181] on button "Done" at bounding box center [82, 182] width 13 height 8
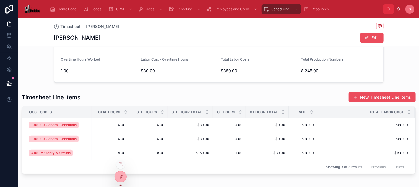
click at [121, 177] on icon at bounding box center [121, 176] width 2 height 2
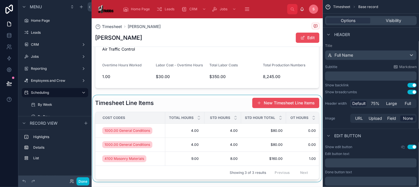
click at [173, 102] on div at bounding box center [207, 138] width 231 height 87
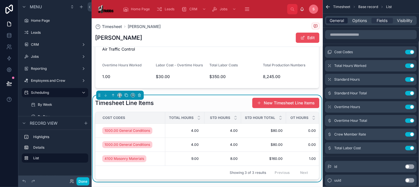
click at [336, 21] on span "General" at bounding box center [337, 21] width 14 height 6
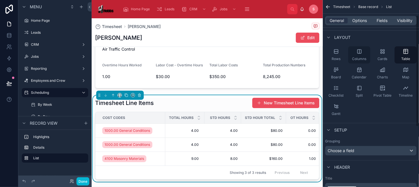
scroll to position [57, 0]
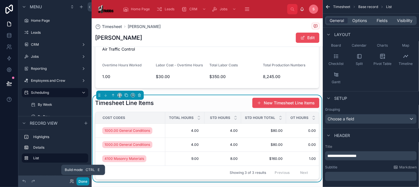
click at [79, 184] on button "Done" at bounding box center [82, 182] width 13 height 8
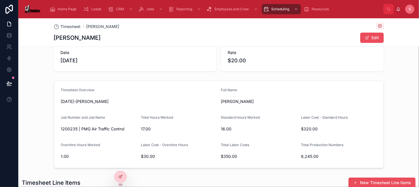
scroll to position [13, 0]
click at [120, 176] on icon at bounding box center [120, 177] width 5 height 5
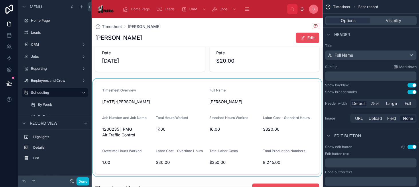
click at [139, 90] on div at bounding box center [207, 128] width 231 height 98
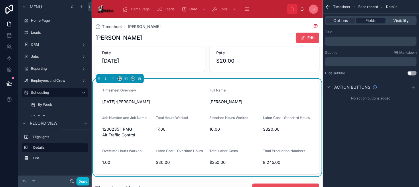
click at [375, 18] on span "Fields" at bounding box center [370, 21] width 11 height 6
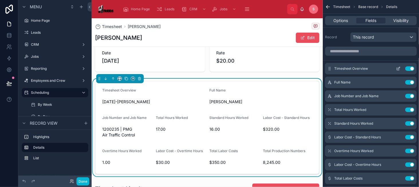
click at [410, 68] on button "Use setting" at bounding box center [409, 68] width 9 height 5
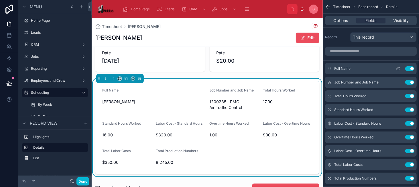
click at [402, 70] on button "scrollable content" at bounding box center [398, 68] width 9 height 5
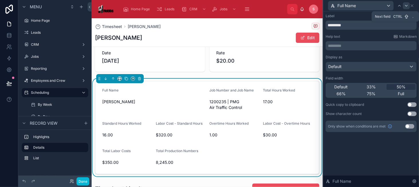
click at [406, 6] on icon at bounding box center [406, 5] width 5 height 5
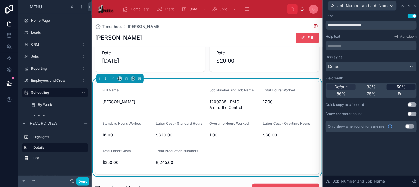
click at [406, 89] on div "50%" at bounding box center [401, 87] width 29 height 6
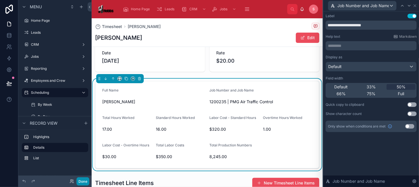
click at [83, 183] on button "Done" at bounding box center [82, 182] width 13 height 8
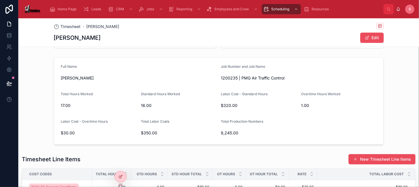
scroll to position [37, 0]
click at [119, 176] on icon at bounding box center [120, 177] width 5 height 5
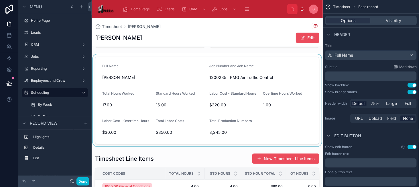
click at [153, 111] on div at bounding box center [207, 100] width 231 height 92
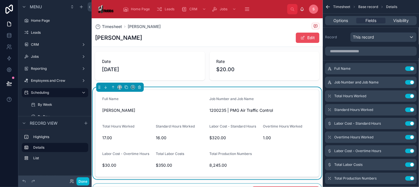
scroll to position [0, 0]
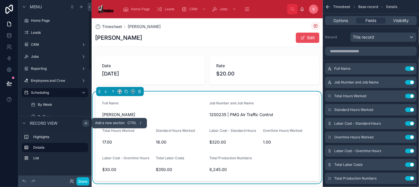
click at [86, 123] on icon "scrollable content" at bounding box center [86, 123] width 5 height 5
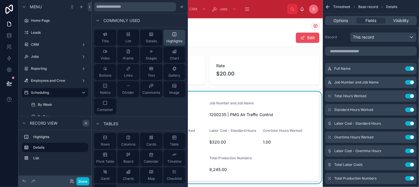
click at [166, 34] on div "Highlights" at bounding box center [174, 37] width 16 height 11
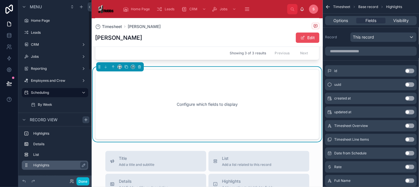
scroll to position [217, 0]
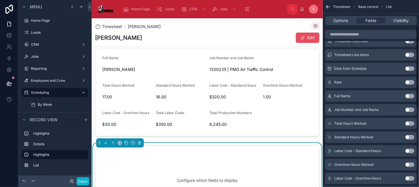
scroll to position [86, 0]
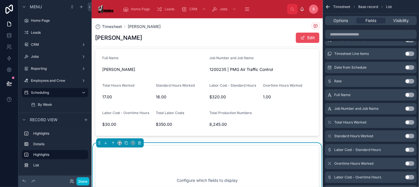
click at [409, 121] on button "Use setting" at bounding box center [409, 122] width 9 height 5
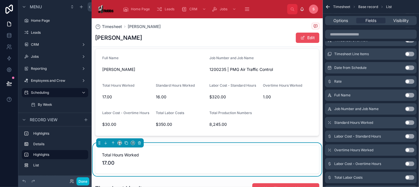
click at [411, 122] on button "Use setting" at bounding box center [409, 123] width 9 height 5
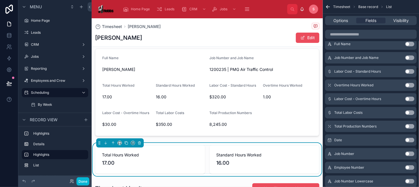
scroll to position [151, 0]
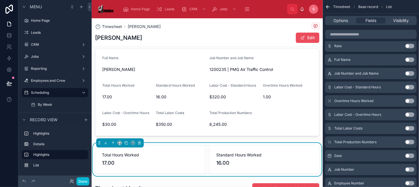
click at [408, 88] on button "Use setting" at bounding box center [409, 87] width 9 height 5
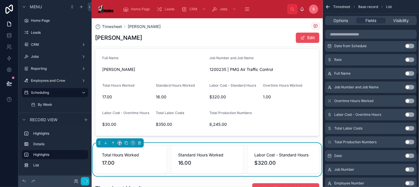
scroll to position [165, 0]
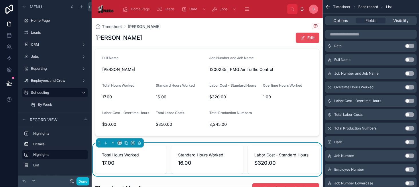
click at [409, 99] on button "Use setting" at bounding box center [409, 101] width 9 height 5
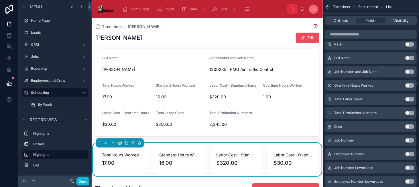
scroll to position [179, 0]
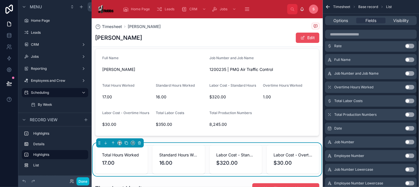
click at [409, 87] on button "Use setting" at bounding box center [409, 87] width 9 height 5
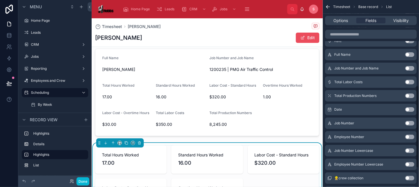
scroll to position [180, 0]
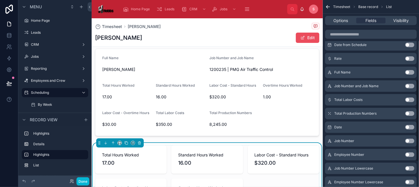
click at [409, 98] on button "Use setting" at bounding box center [409, 100] width 9 height 5
click at [409, 99] on button "Use setting" at bounding box center [409, 100] width 9 height 5
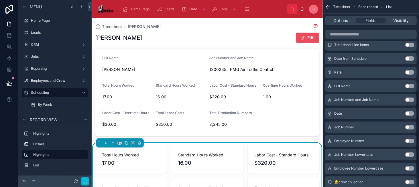
scroll to position [207, 0]
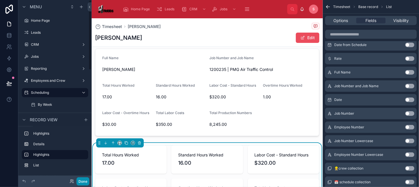
click at [82, 182] on button "Done" at bounding box center [82, 182] width 13 height 8
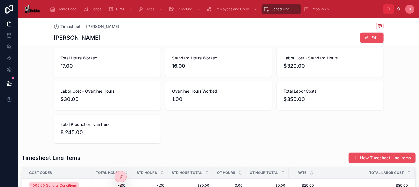
scroll to position [143, 0]
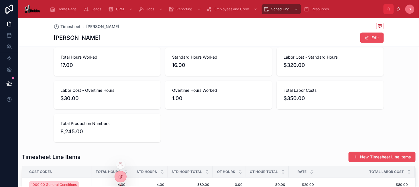
click at [117, 174] on div at bounding box center [120, 177] width 11 height 11
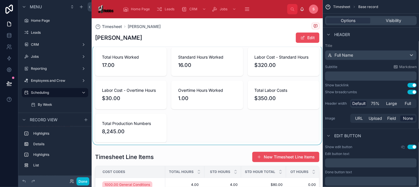
click at [246, 119] on div at bounding box center [207, 95] width 231 height 100
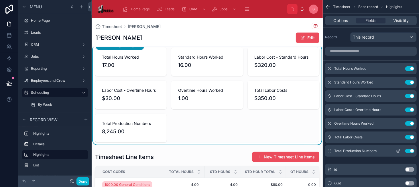
click at [409, 150] on button "Use setting" at bounding box center [409, 151] width 9 height 5
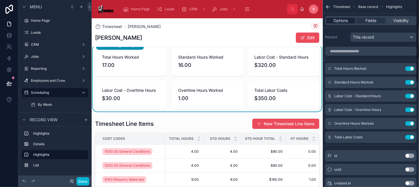
click at [344, 18] on span "Options" at bounding box center [340, 21] width 15 height 6
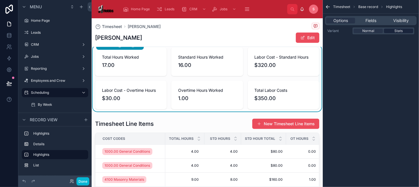
click at [392, 32] on div "Stats" at bounding box center [398, 31] width 29 height 5
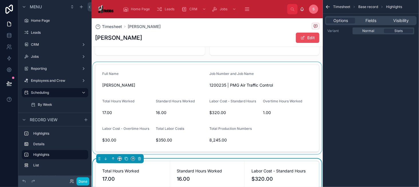
scroll to position [29, 0]
click at [182, 84] on div at bounding box center [207, 109] width 231 height 92
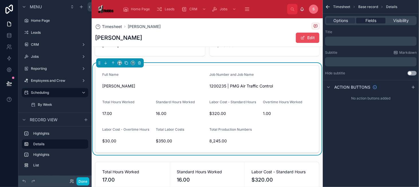
click at [373, 19] on span "Fields" at bounding box center [370, 21] width 11 height 6
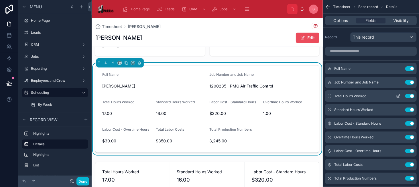
click at [407, 95] on button "Use setting" at bounding box center [409, 96] width 9 height 5
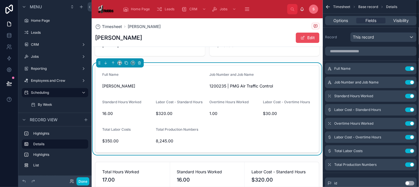
click at [407, 95] on button "Use setting" at bounding box center [409, 96] width 9 height 5
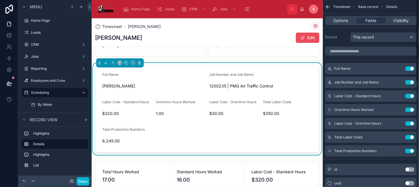
click at [407, 95] on button "Use setting" at bounding box center [409, 96] width 9 height 5
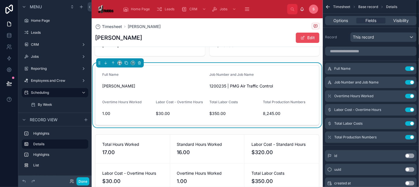
click at [407, 95] on button "Use setting" at bounding box center [409, 96] width 9 height 5
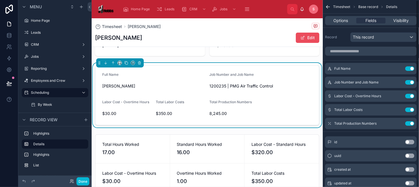
click at [407, 95] on button "Use setting" at bounding box center [409, 96] width 9 height 5
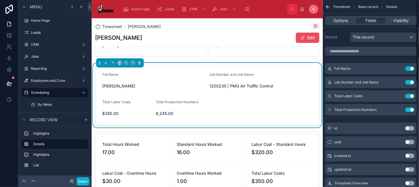
click at [407, 95] on button "Use setting" at bounding box center [409, 96] width 9 height 5
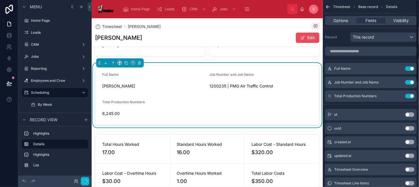
click at [407, 95] on button "Use setting" at bounding box center [409, 96] width 9 height 5
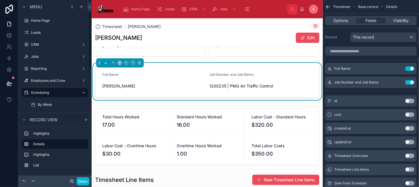
click at [76, 180] on div "Done" at bounding box center [77, 182] width 23 height 8
click at [81, 180] on button "Done" at bounding box center [82, 182] width 13 height 8
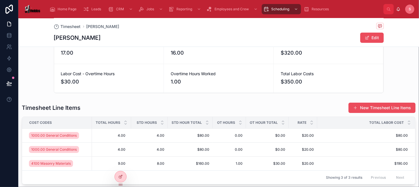
scroll to position [115, 0]
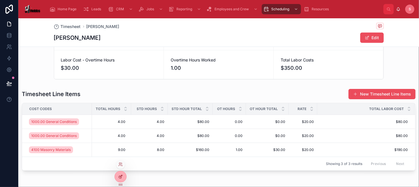
click at [123, 178] on div at bounding box center [120, 177] width 11 height 11
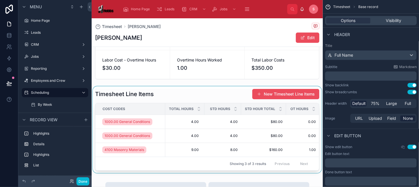
click at [179, 91] on div at bounding box center [207, 129] width 231 height 87
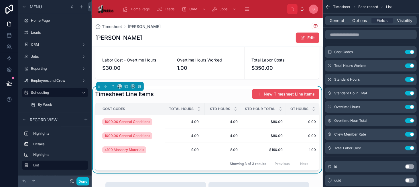
click at [120, 88] on div at bounding box center [120, 86] width 48 height 9
click at [121, 87] on icon at bounding box center [121, 87] width 1 height 1
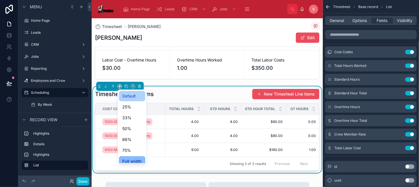
click at [129, 96] on span "Default" at bounding box center [128, 96] width 13 height 7
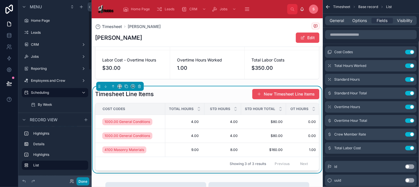
click at [85, 182] on button "Done" at bounding box center [82, 182] width 13 height 8
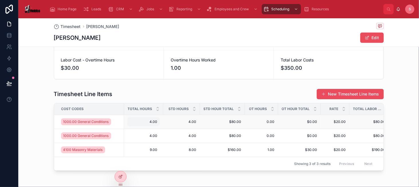
click at [137, 117] on div "4.00 4.00" at bounding box center [143, 121] width 32 height 9
click at [149, 92] on div "Timesheet Line Items New Timesheet Line Items" at bounding box center [219, 94] width 330 height 11
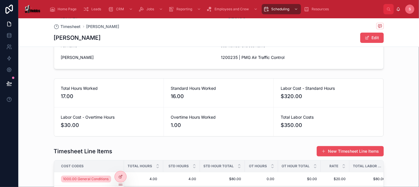
scroll to position [0, 0]
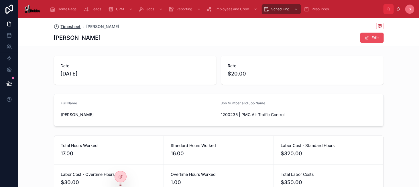
click at [77, 24] on span "Timesheet" at bounding box center [71, 27] width 20 height 6
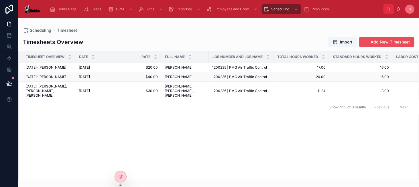
click at [66, 78] on span "[DATE]-[PERSON_NAME]" at bounding box center [45, 77] width 41 height 5
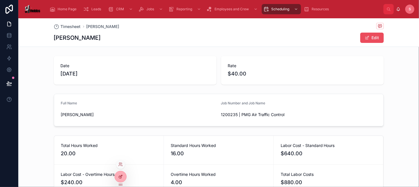
click at [120, 175] on icon at bounding box center [120, 177] width 5 height 5
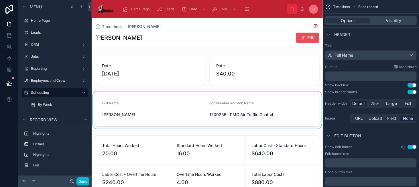
click at [147, 95] on div at bounding box center [207, 110] width 231 height 37
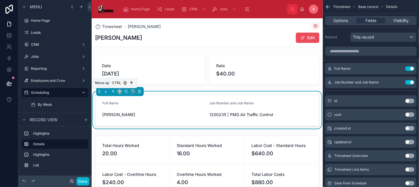
click at [111, 91] on icon at bounding box center [113, 92] width 4 height 4
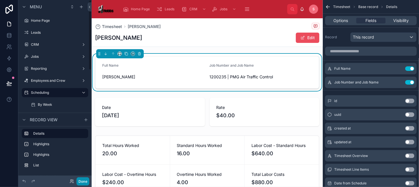
click at [84, 181] on button "Done" at bounding box center [82, 182] width 13 height 8
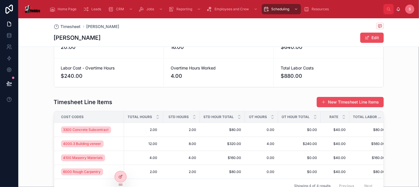
scroll to position [143, 0]
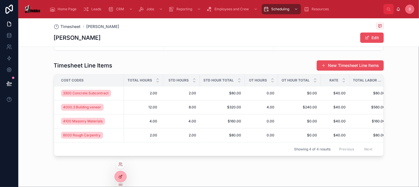
click at [120, 175] on icon at bounding box center [120, 177] width 5 height 5
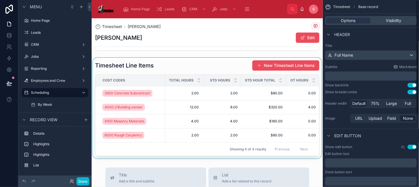
click at [206, 69] on div at bounding box center [207, 108] width 231 height 101
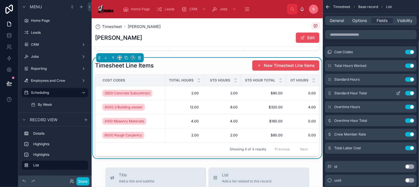
click at [397, 91] on icon "scrollable content" at bounding box center [398, 93] width 5 height 5
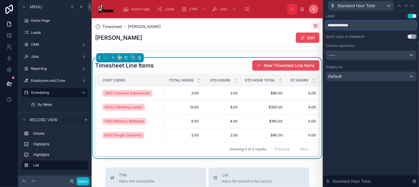
click at [355, 27] on input "**********" at bounding box center [371, 25] width 91 height 9
type input "**********"
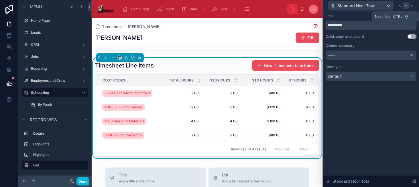
click at [405, 4] on icon at bounding box center [406, 5] width 5 height 5
click at [350, 26] on input "**********" at bounding box center [371, 25] width 91 height 9
type input "*********"
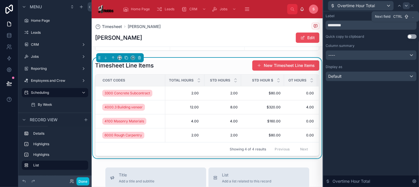
click at [405, 5] on icon at bounding box center [406, 5] width 5 height 5
click at [356, 25] on input "**********" at bounding box center [371, 25] width 91 height 9
click at [343, 27] on input "**********" at bounding box center [371, 25] width 91 height 9
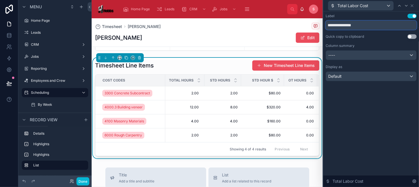
click at [343, 27] on input "**********" at bounding box center [371, 25] width 91 height 9
type input "**********"
click at [82, 181] on button "Done" at bounding box center [82, 182] width 13 height 8
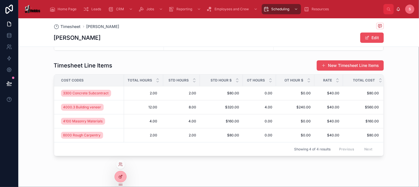
click at [122, 177] on icon at bounding box center [120, 177] width 5 height 5
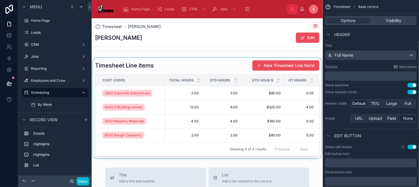
click at [238, 82] on div "STD Hours" at bounding box center [223, 80] width 36 height 11
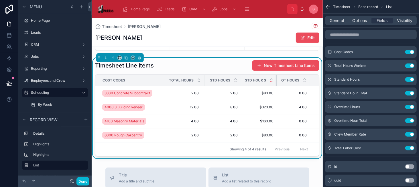
drag, startPoint x: 283, startPoint y: 80, endPoint x: 272, endPoint y: 81, distance: 11.3
click at [272, 81] on th "STD Hour $" at bounding box center [259, 81] width 36 height 12
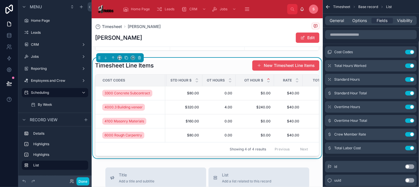
scroll to position [0, 75]
drag, startPoint x: 273, startPoint y: 78, endPoint x: 262, endPoint y: 80, distance: 10.7
click at [262, 80] on tr "Cost Codes Total Hours STD Hours STD Hour $ OT Hours OT Hour $ Rate Total Cost" at bounding box center [183, 81] width 325 height 12
drag, startPoint x: 273, startPoint y: 79, endPoint x: 258, endPoint y: 79, distance: 14.9
click at [258, 79] on th "OT Hour $" at bounding box center [252, 81] width 34 height 12
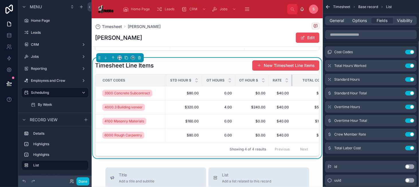
drag, startPoint x: 296, startPoint y: 80, endPoint x: 280, endPoint y: 80, distance: 15.2
click at [280, 80] on th "Rate" at bounding box center [280, 81] width 23 height 12
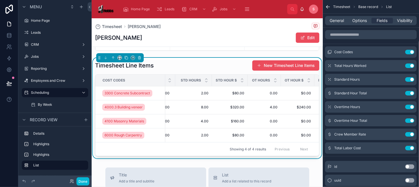
scroll to position [0, 29]
drag, startPoint x: 247, startPoint y: 82, endPoint x: 234, endPoint y: 81, distance: 12.9
click at [234, 81] on th "STD Hour $" at bounding box center [231, 81] width 36 height 12
drag, startPoint x: 211, startPoint y: 80, endPoint x: 204, endPoint y: 80, distance: 7.5
click at [204, 80] on th "STD Hours" at bounding box center [193, 81] width 35 height 12
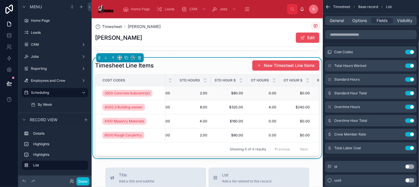
scroll to position [0, 0]
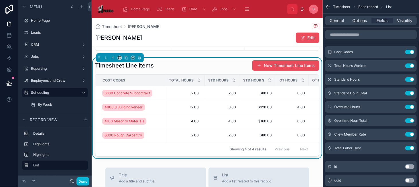
click at [202, 82] on div "Total Hours" at bounding box center [185, 80] width 39 height 11
drag, startPoint x: 204, startPoint y: 81, endPoint x: 191, endPoint y: 81, distance: 12.9
click at [191, 81] on th "Total Hours" at bounding box center [184, 81] width 39 height 12
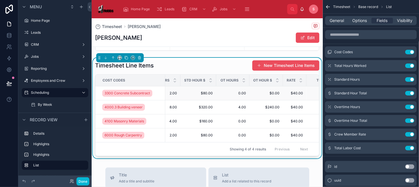
scroll to position [0, 60]
click at [85, 183] on button "Done" at bounding box center [82, 182] width 13 height 8
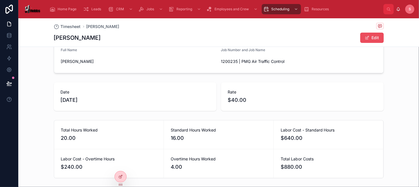
scroll to position [0, 0]
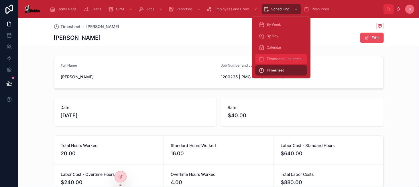
click at [284, 57] on span "Timesheet Line Items" at bounding box center [284, 59] width 35 height 5
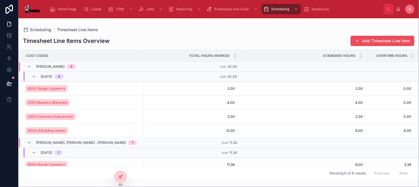
click at [165, 37] on div "Timesheet Line Items Overview Add Timesheet Line Item" at bounding box center [219, 41] width 392 height 11
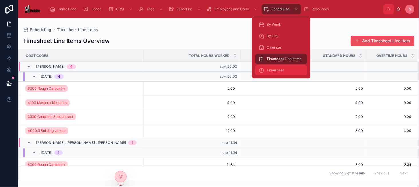
click at [278, 67] on div "Timesheet" at bounding box center [281, 70] width 45 height 9
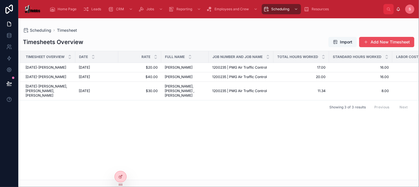
click at [337, 43] on span "Import" at bounding box center [342, 42] width 19 height 6
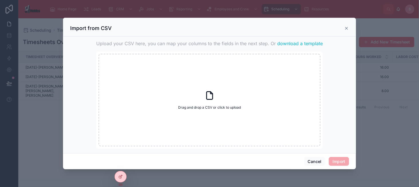
click at [291, 44] on span "download a template" at bounding box center [300, 43] width 46 height 7
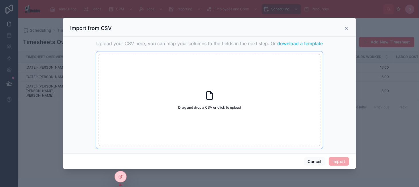
click at [149, 67] on div "Drag and drop a CSV or click to upload Drag and drop a CSV or click to upload" at bounding box center [210, 100] width 222 height 93
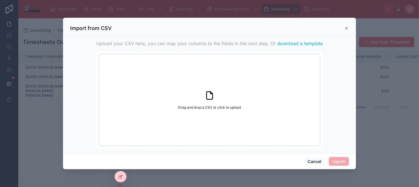
click at [345, 28] on icon at bounding box center [346, 28] width 5 height 5
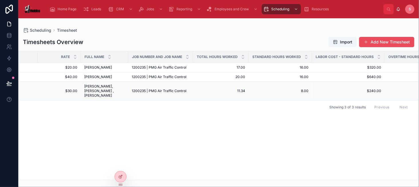
scroll to position [0, 80]
click at [121, 178] on icon at bounding box center [120, 177] width 5 height 5
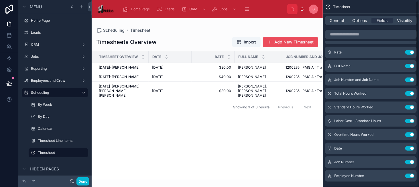
scroll to position [29, 0]
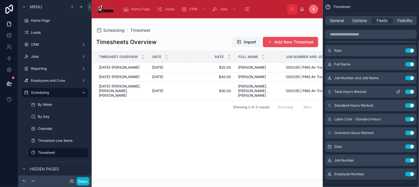
click at [398, 93] on icon "scrollable content" at bounding box center [398, 92] width 5 height 5
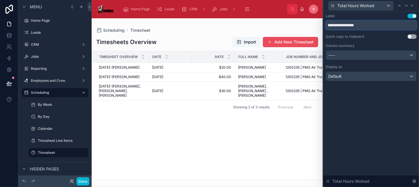
click at [353, 25] on input "**********" at bounding box center [371, 25] width 91 height 9
type input "**********"
click at [406, 6] on icon at bounding box center [406, 5] width 5 height 5
click at [365, 25] on input "**********" at bounding box center [371, 25] width 91 height 9
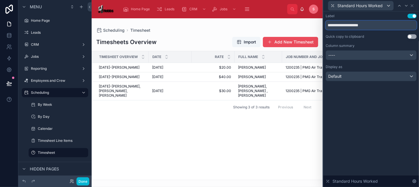
click at [365, 25] on input "**********" at bounding box center [371, 25] width 91 height 9
type input "**********"
click at [408, 5] on icon at bounding box center [406, 5] width 5 height 5
click at [347, 26] on input "**********" at bounding box center [371, 25] width 91 height 9
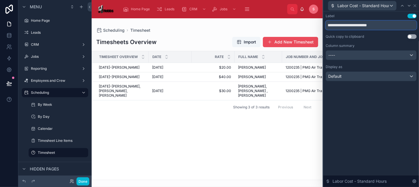
click at [347, 26] on input "**********" at bounding box center [371, 25] width 91 height 9
click at [352, 24] on input "**********" at bounding box center [371, 25] width 91 height 9
drag, startPoint x: 353, startPoint y: 26, endPoint x: 324, endPoint y: 25, distance: 28.6
click at [324, 25] on div "**********" at bounding box center [371, 53] width 96 height 84
click at [363, 25] on input "**********" at bounding box center [371, 25] width 91 height 9
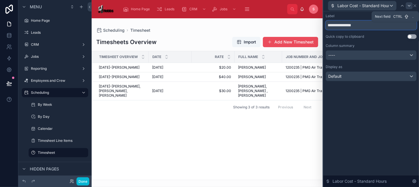
type input "**********"
click at [409, 7] on icon at bounding box center [409, 5] width 5 height 5
click at [360, 25] on input "**********" at bounding box center [371, 25] width 91 height 9
click at [331, 25] on input "**********" at bounding box center [371, 25] width 91 height 9
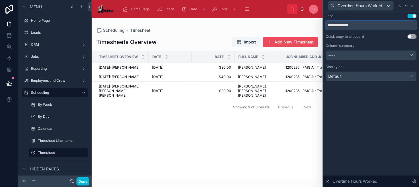
click at [331, 25] on input "**********" at bounding box center [371, 25] width 91 height 9
type input "********"
click at [405, 6] on icon at bounding box center [406, 5] width 5 height 5
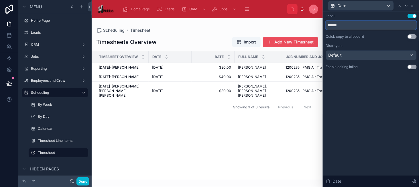
click at [338, 27] on input "******" at bounding box center [371, 25] width 91 height 9
click at [337, 26] on input "******" at bounding box center [371, 25] width 91 height 9
drag, startPoint x: 336, startPoint y: 25, endPoint x: 347, endPoint y: 24, distance: 10.7
click at [347, 24] on input "******" at bounding box center [371, 25] width 91 height 9
click at [412, 4] on icon at bounding box center [412, 5] width 5 height 5
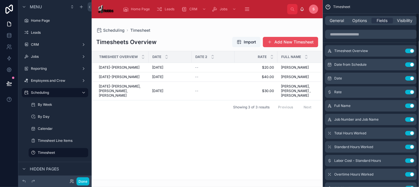
scroll to position [0, 0]
click at [409, 65] on button "Use setting" at bounding box center [409, 65] width 9 height 5
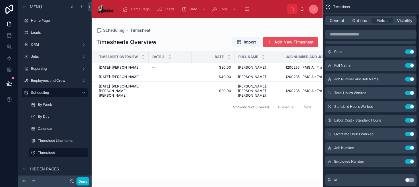
scroll to position [29, 0]
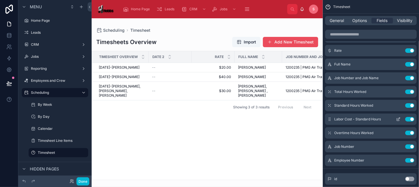
click at [400, 119] on icon "scrollable content" at bounding box center [398, 119] width 5 height 5
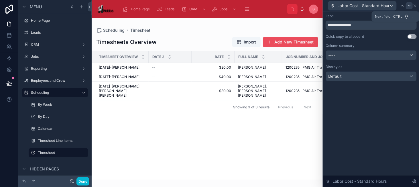
click at [409, 7] on icon at bounding box center [409, 5] width 5 height 5
click at [409, 7] on div at bounding box center [406, 5] width 7 height 7
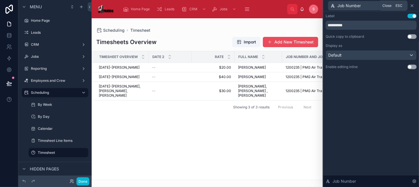
click at [410, 6] on icon at bounding box center [412, 5] width 5 height 5
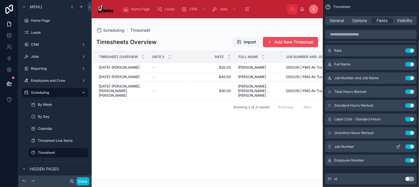
click at [407, 146] on button "Use setting" at bounding box center [409, 147] width 9 height 5
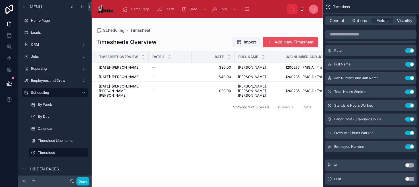
click at [407, 146] on button "Use setting" at bounding box center [409, 147] width 9 height 5
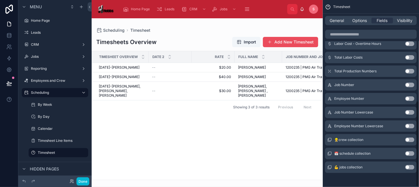
scroll to position [221, 0]
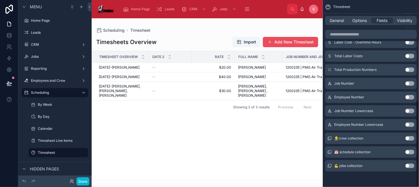
click at [410, 166] on button "Use setting" at bounding box center [409, 166] width 9 height 5
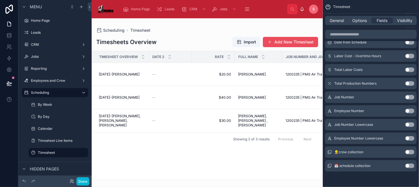
click at [410, 166] on button "Use setting" at bounding box center [409, 166] width 9 height 5
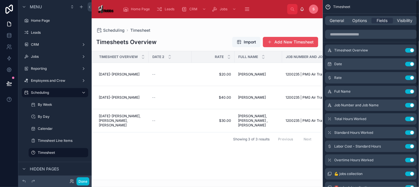
scroll to position [0, 0]
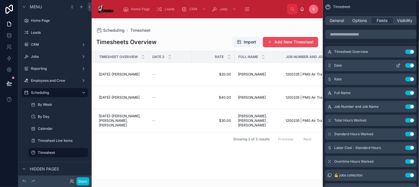
click at [398, 64] on icon "scrollable content" at bounding box center [398, 65] width 5 height 5
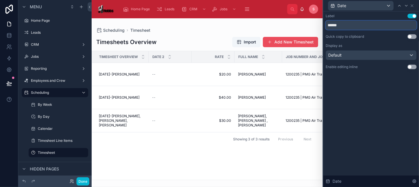
click at [357, 26] on input "******" at bounding box center [371, 25] width 91 height 9
type input "****"
click at [414, 6] on icon at bounding box center [412, 5] width 5 height 5
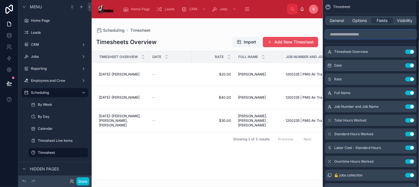
click at [366, 34] on input "scrollable content" at bounding box center [371, 34] width 92 height 9
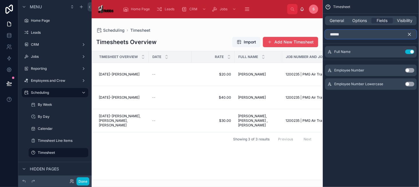
type input "******"
click at [412, 34] on icon "scrollable content" at bounding box center [409, 34] width 5 height 5
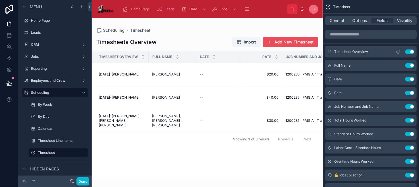
click at [408, 52] on button "Use setting" at bounding box center [409, 52] width 9 height 5
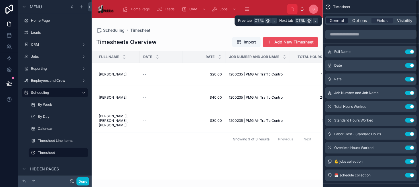
click at [335, 20] on span "General" at bounding box center [337, 21] width 14 height 6
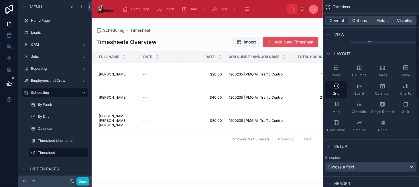
scroll to position [86, 0]
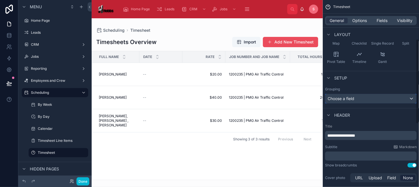
click at [335, 96] on span "Choose a field" at bounding box center [341, 98] width 27 height 5
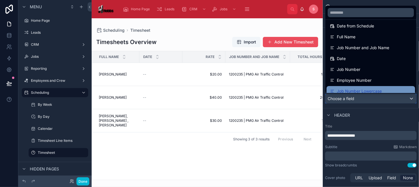
scroll to position [57, 0]
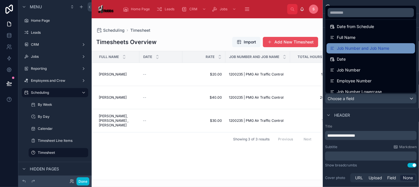
click at [377, 53] on div "Job Number and Job Name" at bounding box center [371, 48] width 88 height 10
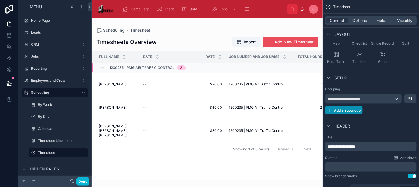
click at [349, 114] on button "Add a subgroup" at bounding box center [344, 110] width 38 height 9
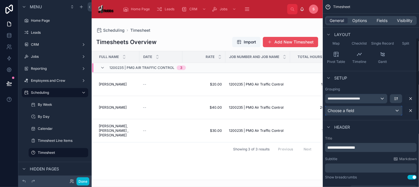
click at [348, 111] on span "Choose a field" at bounding box center [341, 110] width 27 height 5
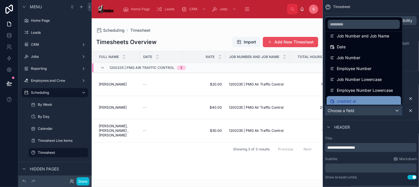
scroll to position [53, 0]
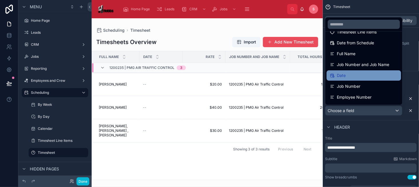
click at [356, 78] on div "Date" at bounding box center [364, 75] width 68 height 7
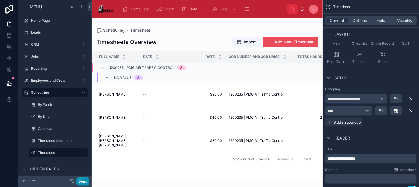
click at [85, 182] on button "Done" at bounding box center [82, 182] width 13 height 8
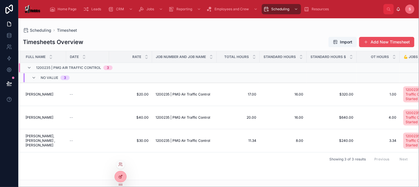
click at [122, 178] on icon at bounding box center [120, 177] width 5 height 5
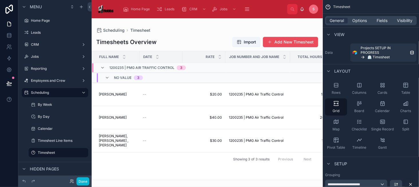
click at [142, 95] on div at bounding box center [207, 102] width 231 height 169
click at [186, 44] on div "Timesheets Overview Import Add New Timesheet" at bounding box center [207, 42] width 222 height 11
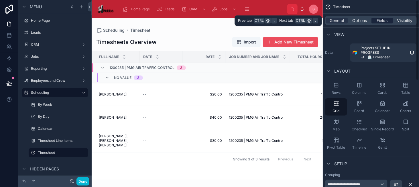
click at [373, 20] on div "Fields" at bounding box center [381, 21] width 21 height 6
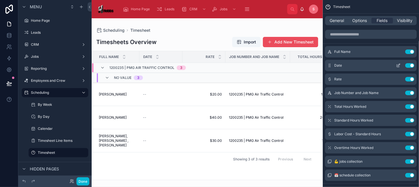
click at [409, 65] on button "Use setting" at bounding box center [409, 65] width 9 height 5
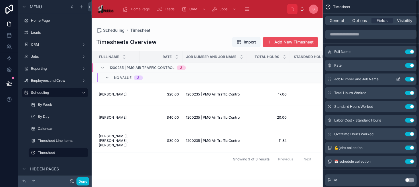
click at [413, 79] on button "Use setting" at bounding box center [409, 79] width 9 height 5
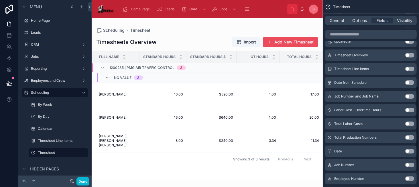
scroll to position [163, 0]
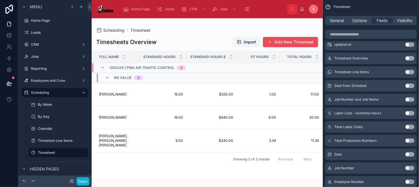
click at [413, 113] on button "Use setting" at bounding box center [409, 113] width 9 height 5
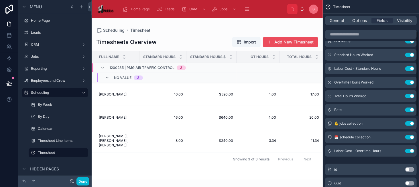
scroll to position [5, 0]
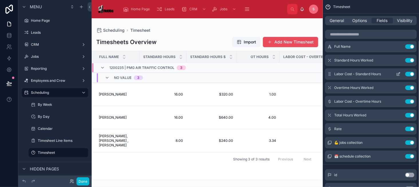
click at [397, 72] on icon "scrollable content" at bounding box center [398, 74] width 5 height 5
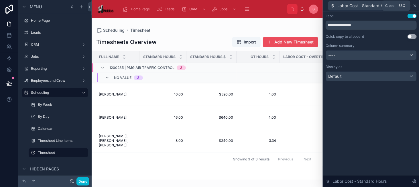
click at [414, 6] on icon at bounding box center [415, 6] width 2 height 2
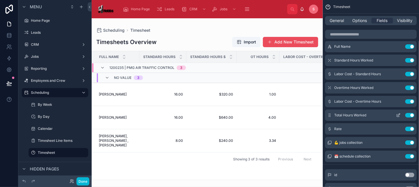
click at [398, 114] on icon "scrollable content" at bounding box center [398, 115] width 5 height 5
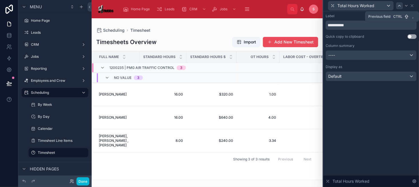
click at [399, 4] on icon at bounding box center [399, 5] width 5 height 5
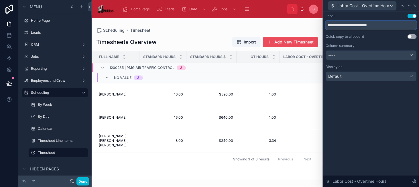
click at [367, 25] on input "**********" at bounding box center [371, 25] width 91 height 9
click at [354, 26] on input "**********" at bounding box center [371, 25] width 91 height 9
drag, startPoint x: 353, startPoint y: 26, endPoint x: 319, endPoint y: 24, distance: 33.6
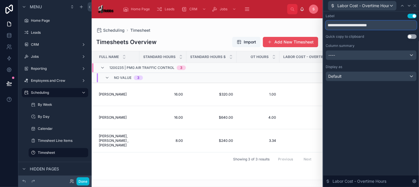
click at [319, 24] on div "**********" at bounding box center [209, 93] width 419 height 187
click at [337, 25] on input "**********" at bounding box center [371, 25] width 91 height 9
click at [373, 25] on input "********" at bounding box center [371, 25] width 91 height 9
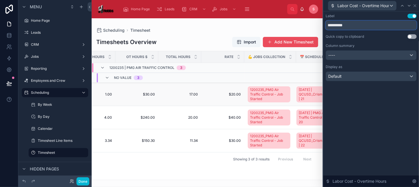
scroll to position [0, 123]
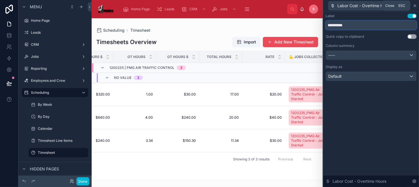
type input "**********"
click at [415, 5] on icon at bounding box center [415, 6] width 2 height 2
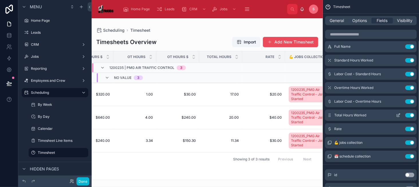
click at [399, 115] on icon "scrollable content" at bounding box center [399, 115] width 2 height 2
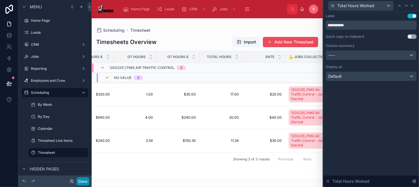
click at [82, 182] on button "Done" at bounding box center [82, 182] width 13 height 8
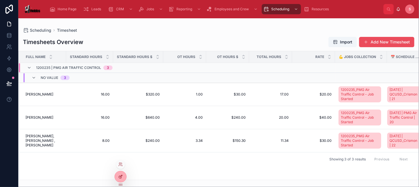
click at [119, 176] on icon at bounding box center [120, 177] width 5 height 5
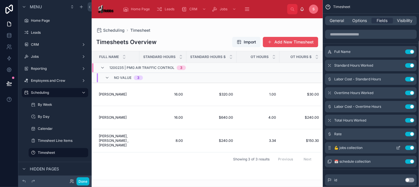
click at [410, 148] on button "Use setting" at bounding box center [409, 148] width 9 height 5
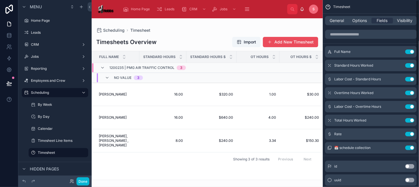
click at [410, 148] on button "Use setting" at bounding box center [409, 148] width 9 height 5
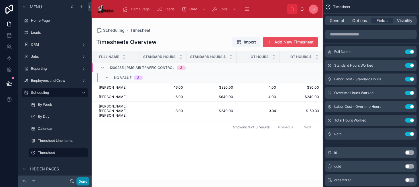
click at [77, 182] on button "Done" at bounding box center [82, 182] width 13 height 8
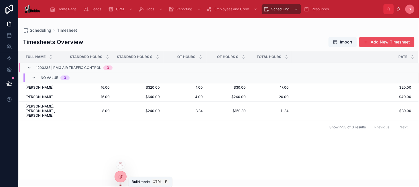
click at [123, 176] on icon at bounding box center [120, 177] width 5 height 5
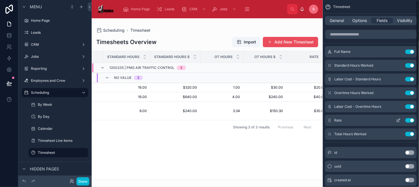
scroll to position [0, 37]
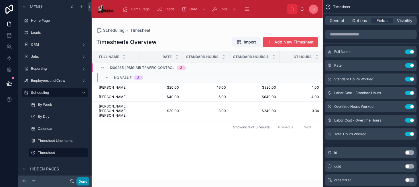
click at [88, 182] on button "Done" at bounding box center [82, 182] width 13 height 8
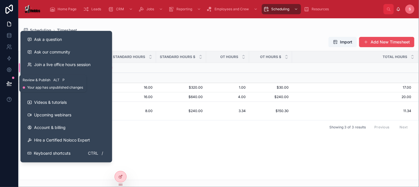
click at [6, 85] on button at bounding box center [9, 84] width 13 height 16
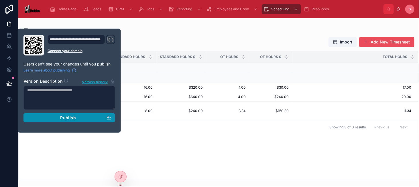
click at [112, 118] on button "Publish" at bounding box center [69, 117] width 92 height 9
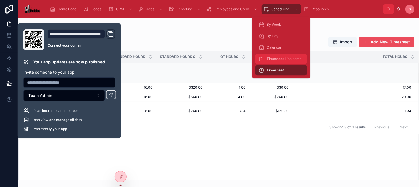
click at [291, 59] on span "Timesheet Line Items" at bounding box center [284, 59] width 35 height 5
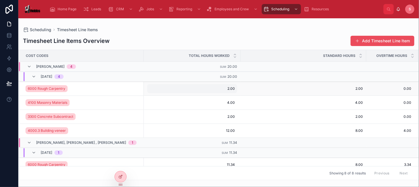
click at [165, 91] on div "2.00 2.00" at bounding box center [192, 88] width 90 height 9
click at [197, 32] on div "Timesheet Line Items Overview Add Timesheet Line Item Cost Codes Total Hours Wo…" at bounding box center [218, 106] width 401 height 148
click at [121, 175] on icon at bounding box center [120, 177] width 5 height 5
